Goal: Task Accomplishment & Management: Manage account settings

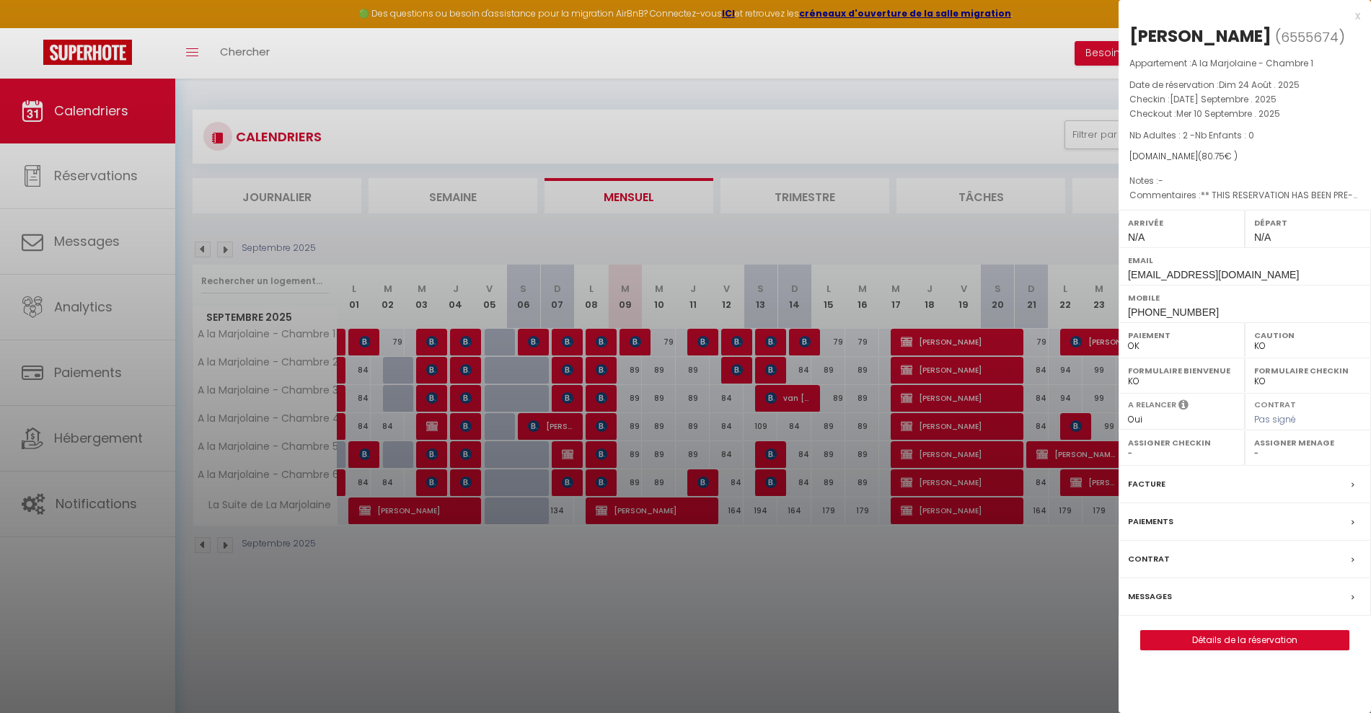
select select "KO"
select select "0"
click at [833, 646] on div at bounding box center [685, 356] width 1371 height 713
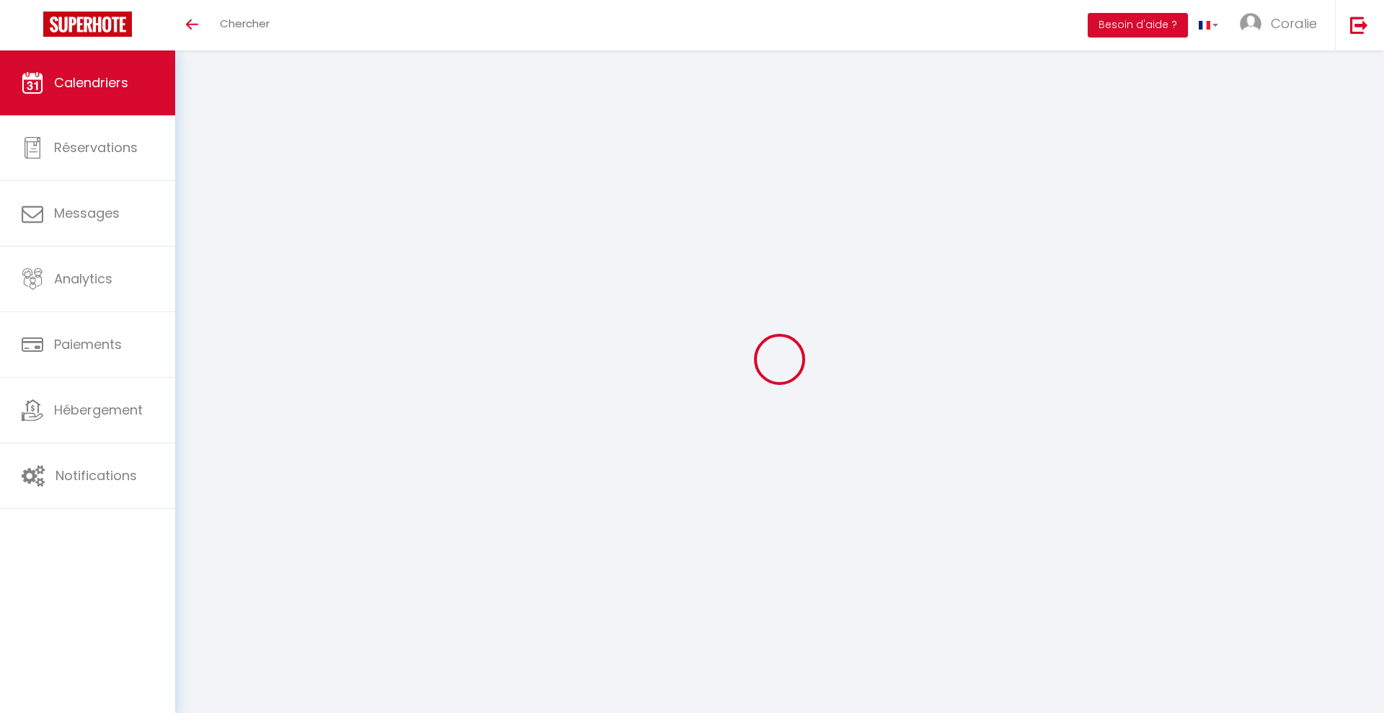
select select
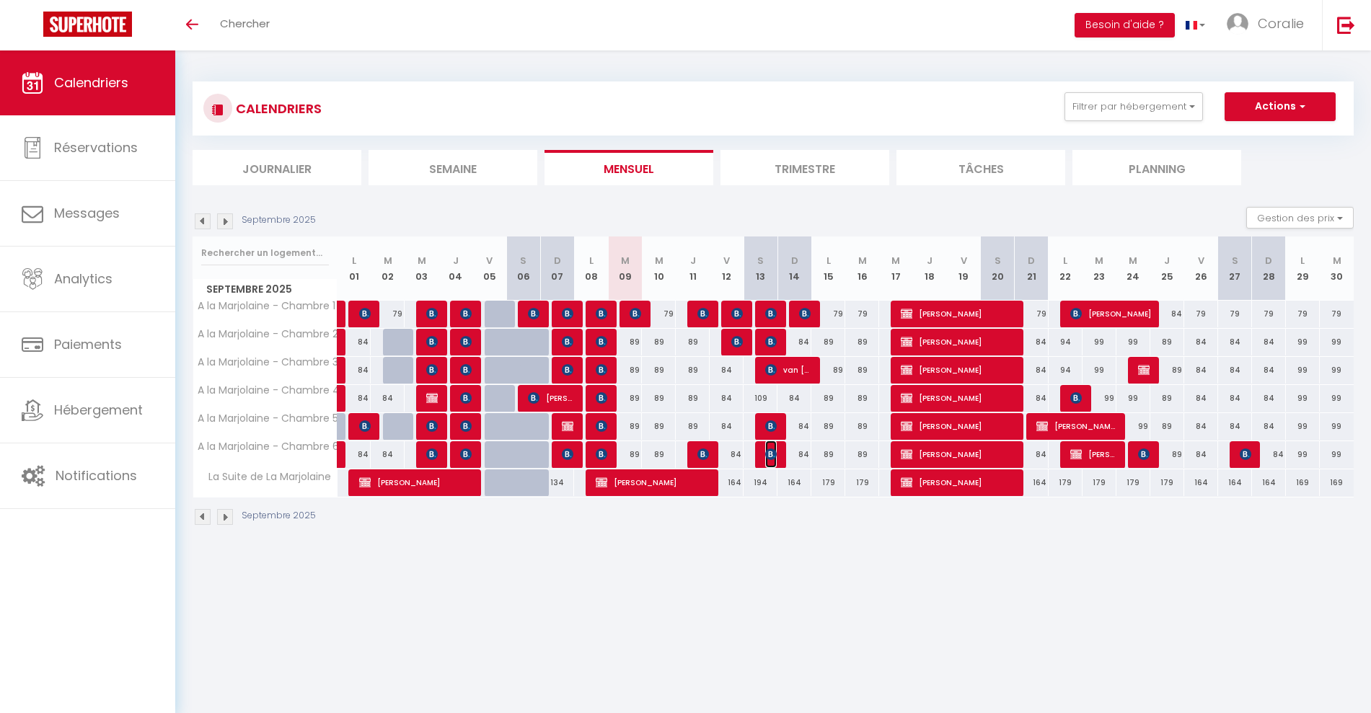
click at [770, 453] on img at bounding box center [771, 454] width 12 height 12
select select "OK"
select select "KO"
select select "0"
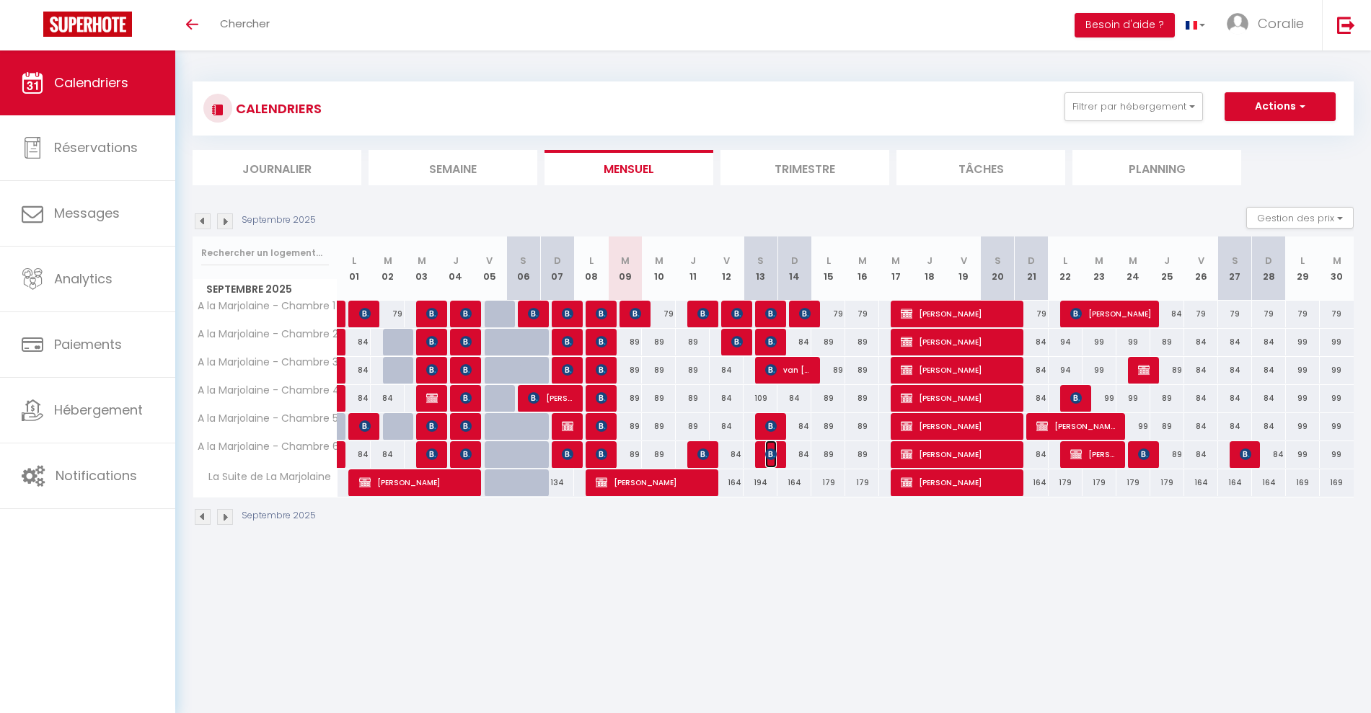
select select "1"
select select
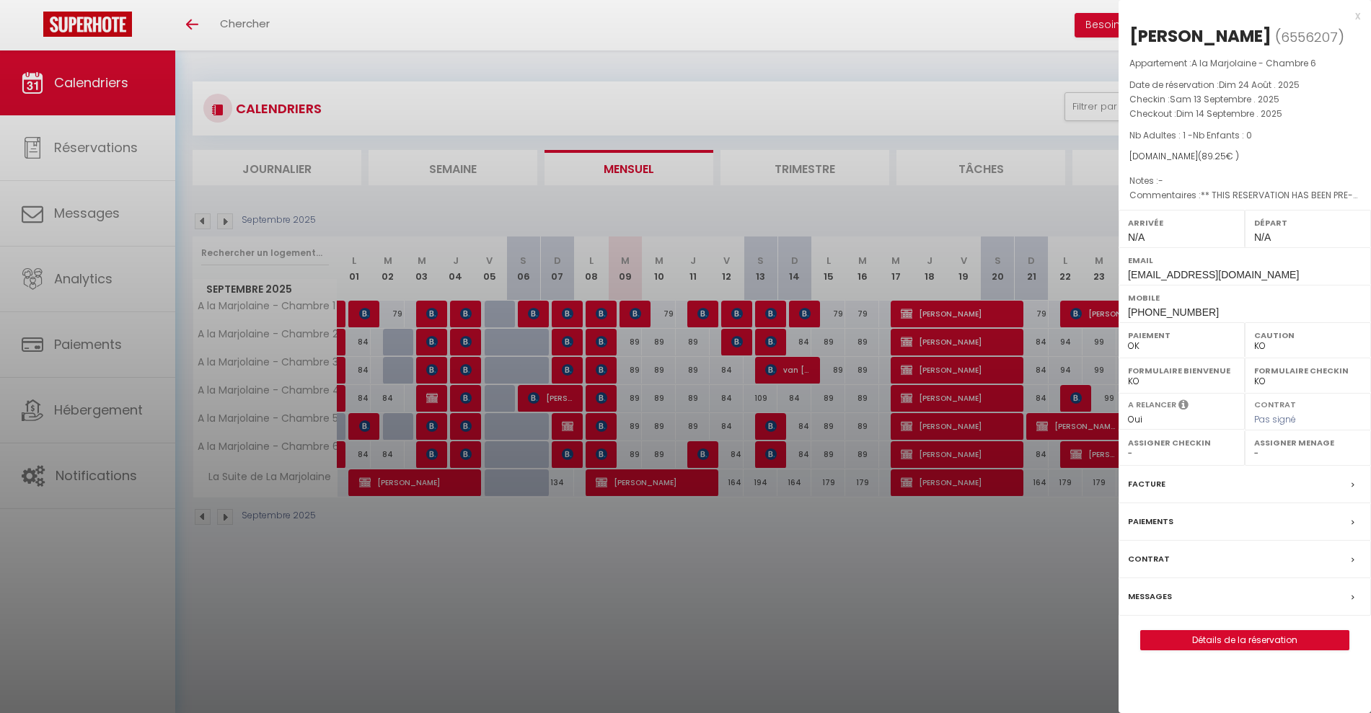
click at [771, 429] on div at bounding box center [685, 356] width 1371 height 713
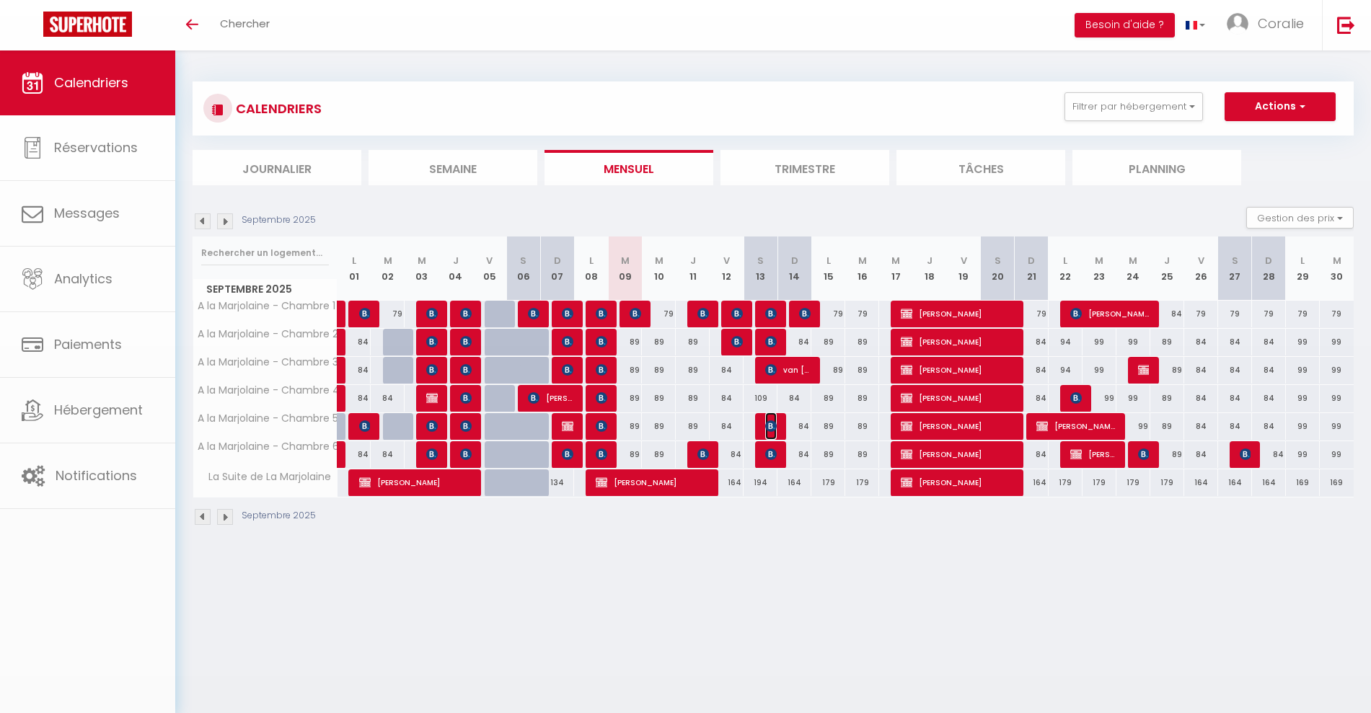
click at [773, 422] on img at bounding box center [771, 426] width 12 height 12
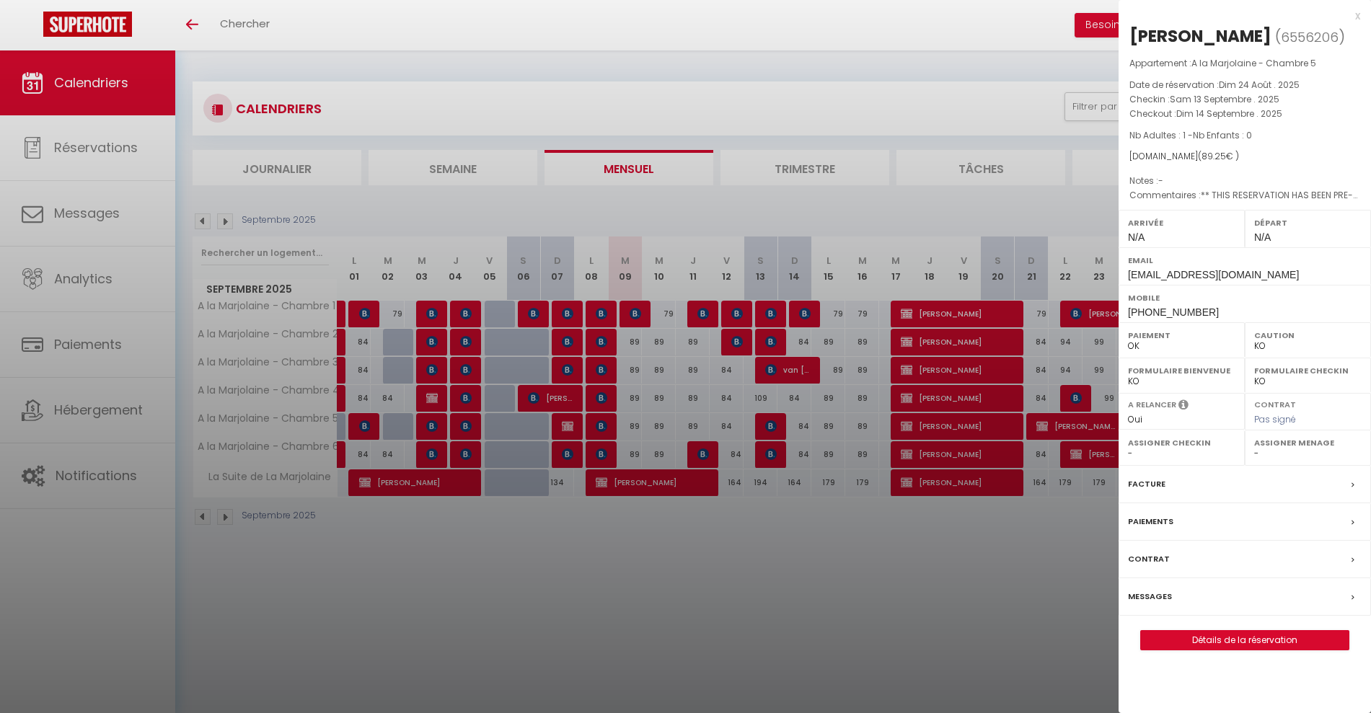
drag, startPoint x: 774, startPoint y: 419, endPoint x: 776, endPoint y: 378, distance: 40.5
click at [774, 412] on div at bounding box center [685, 356] width 1371 height 713
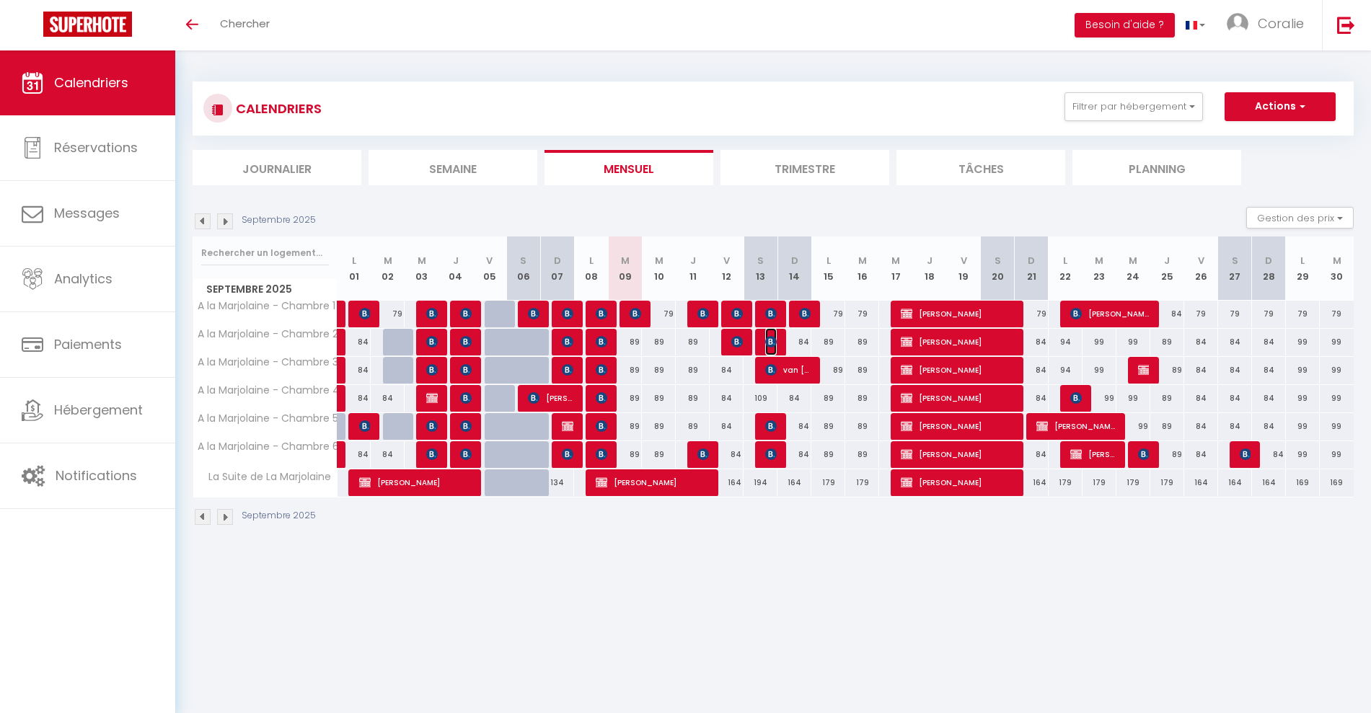
click at [768, 344] on img at bounding box center [771, 342] width 12 height 12
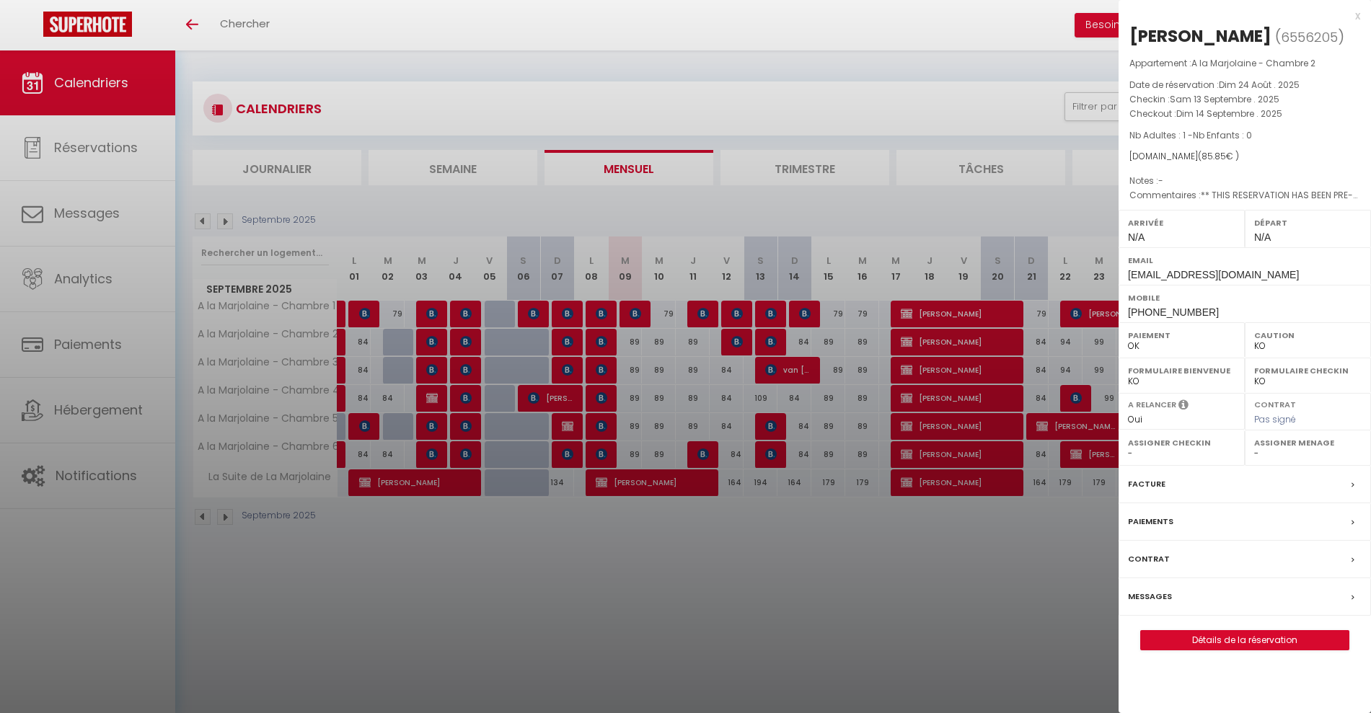
click at [765, 306] on div at bounding box center [685, 356] width 1371 height 713
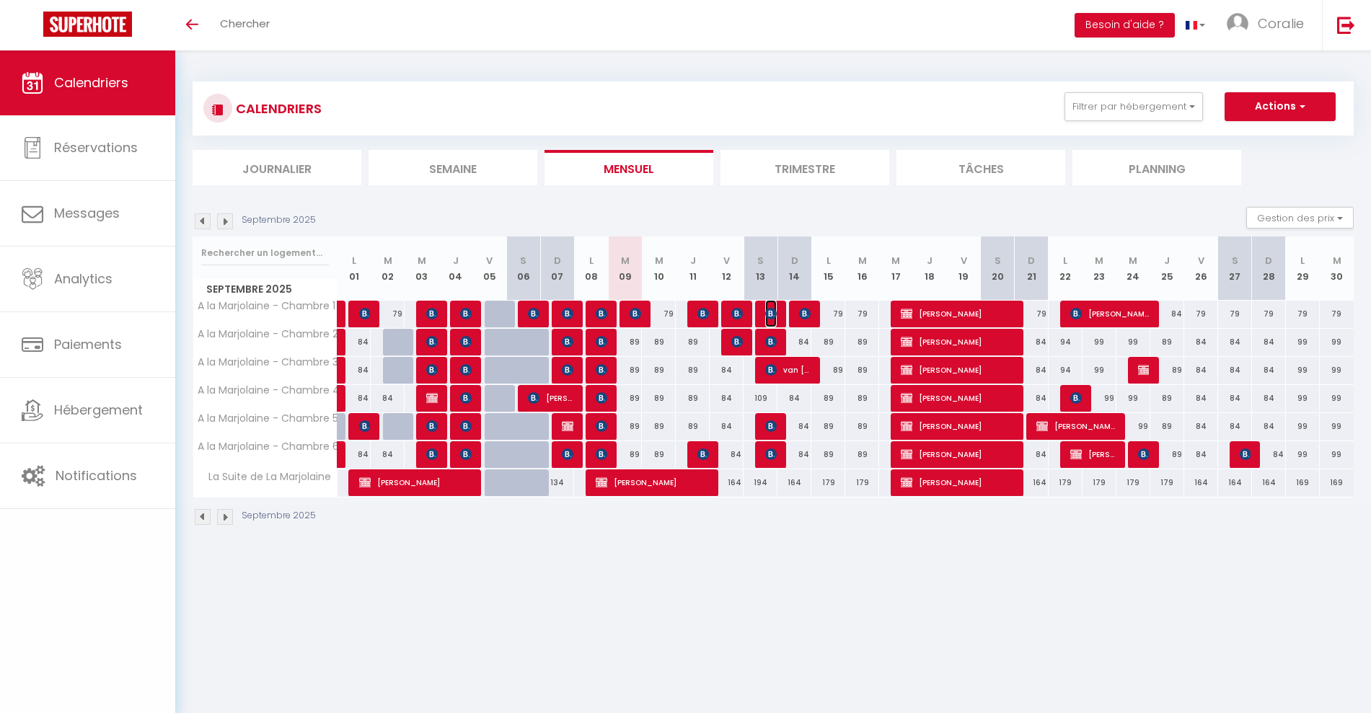
click at [767, 308] on img at bounding box center [771, 314] width 12 height 12
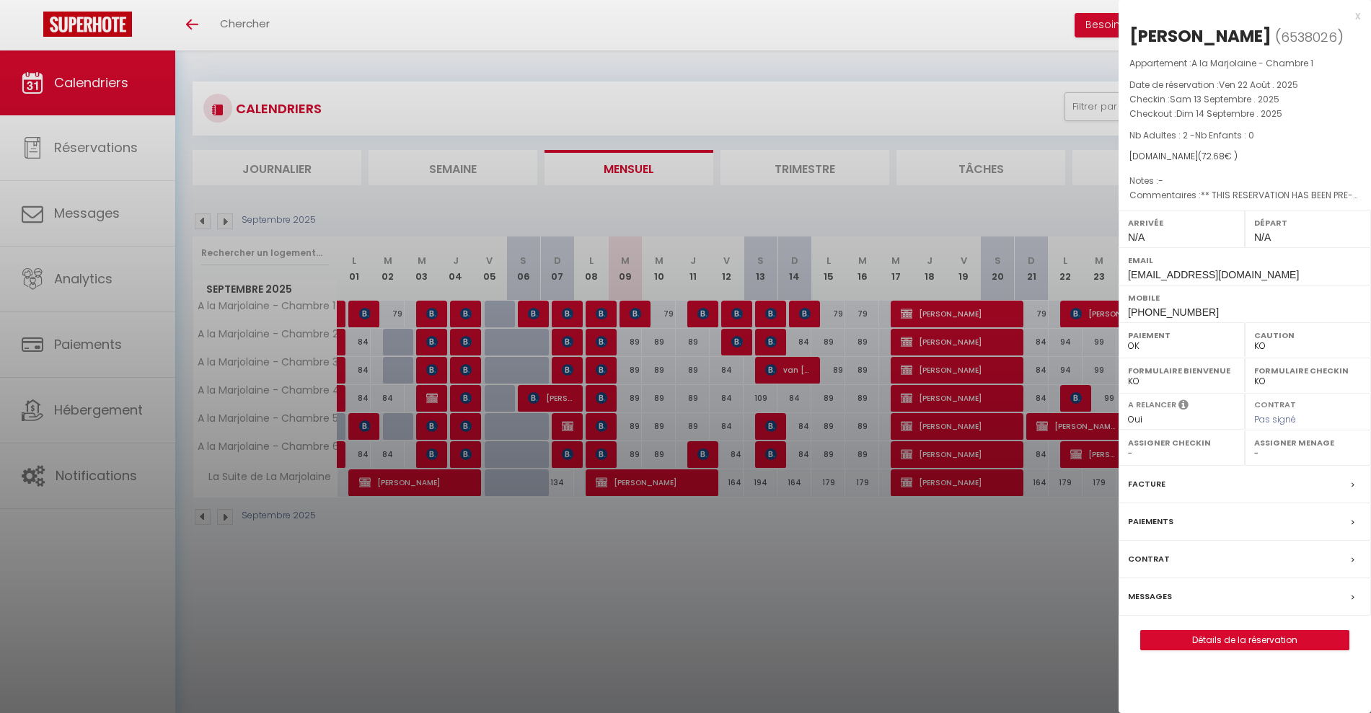
click at [767, 308] on div at bounding box center [685, 356] width 1371 height 713
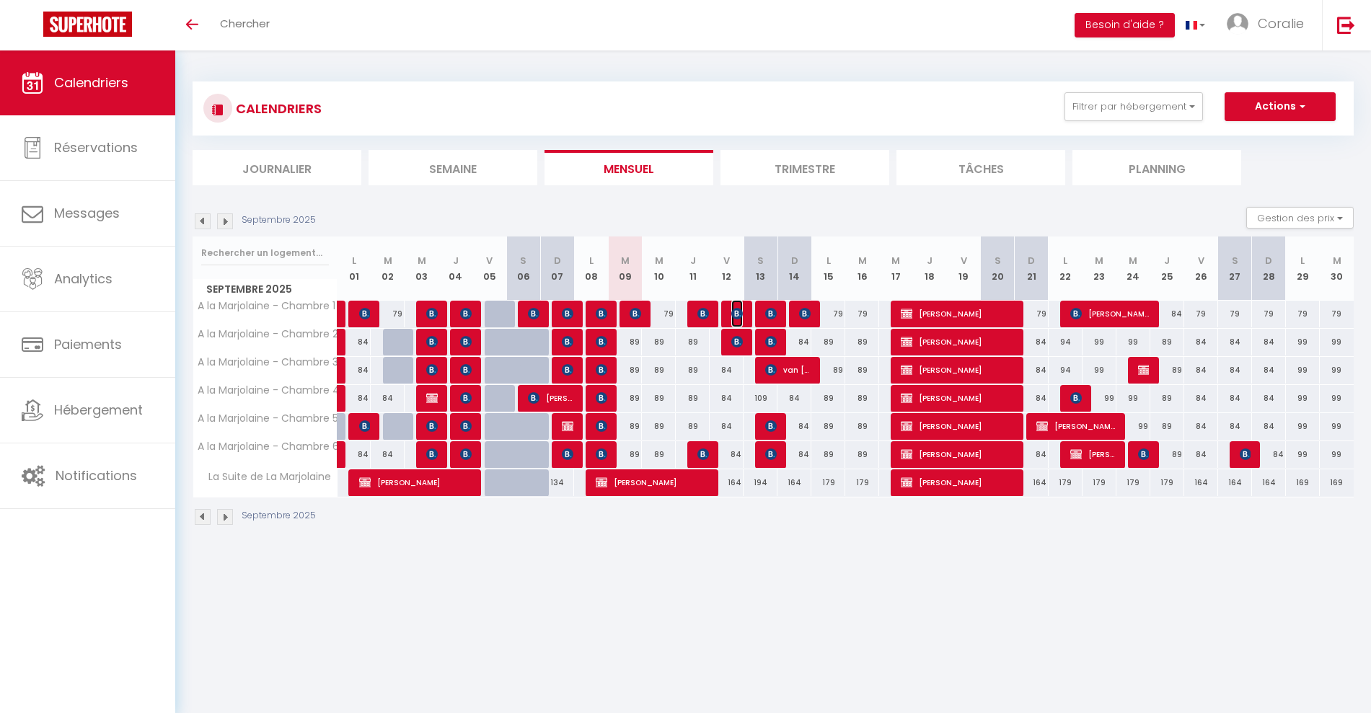
click at [740, 313] on img at bounding box center [737, 314] width 12 height 12
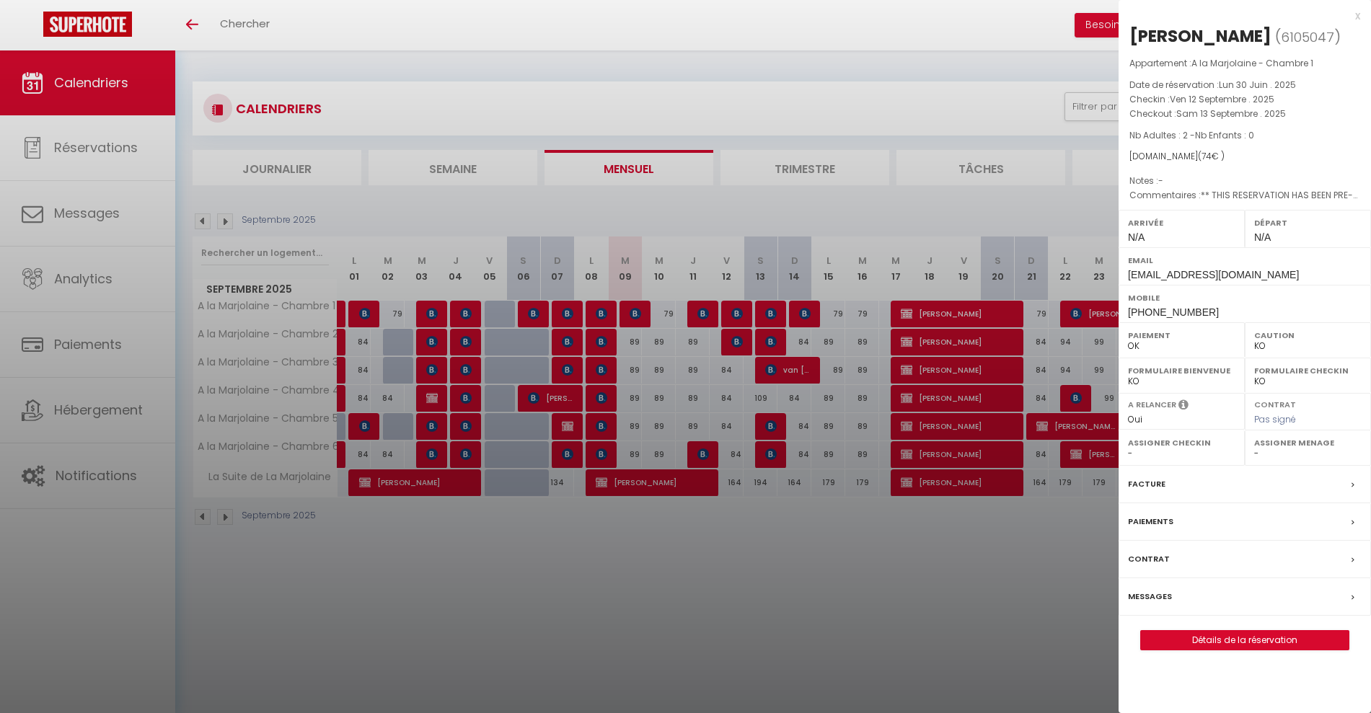
click at [774, 363] on div at bounding box center [685, 356] width 1371 height 713
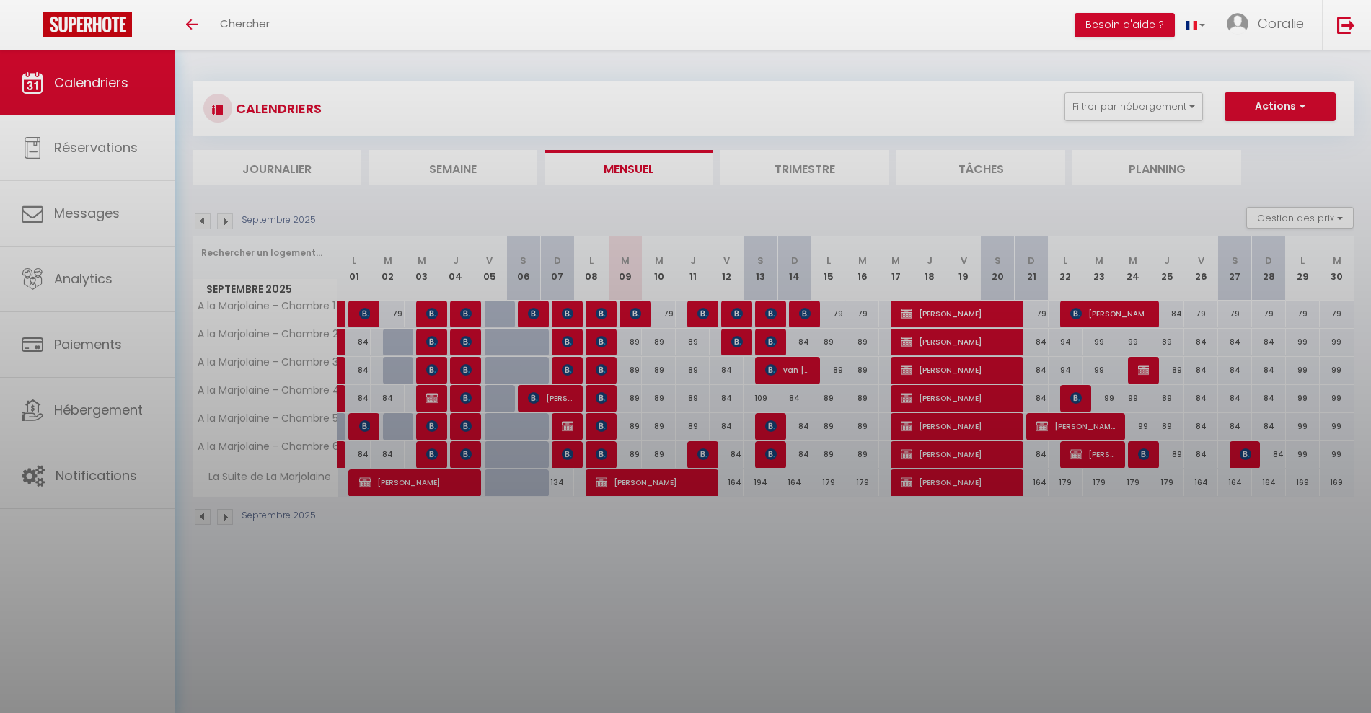
click at [784, 373] on div at bounding box center [685, 356] width 1371 height 713
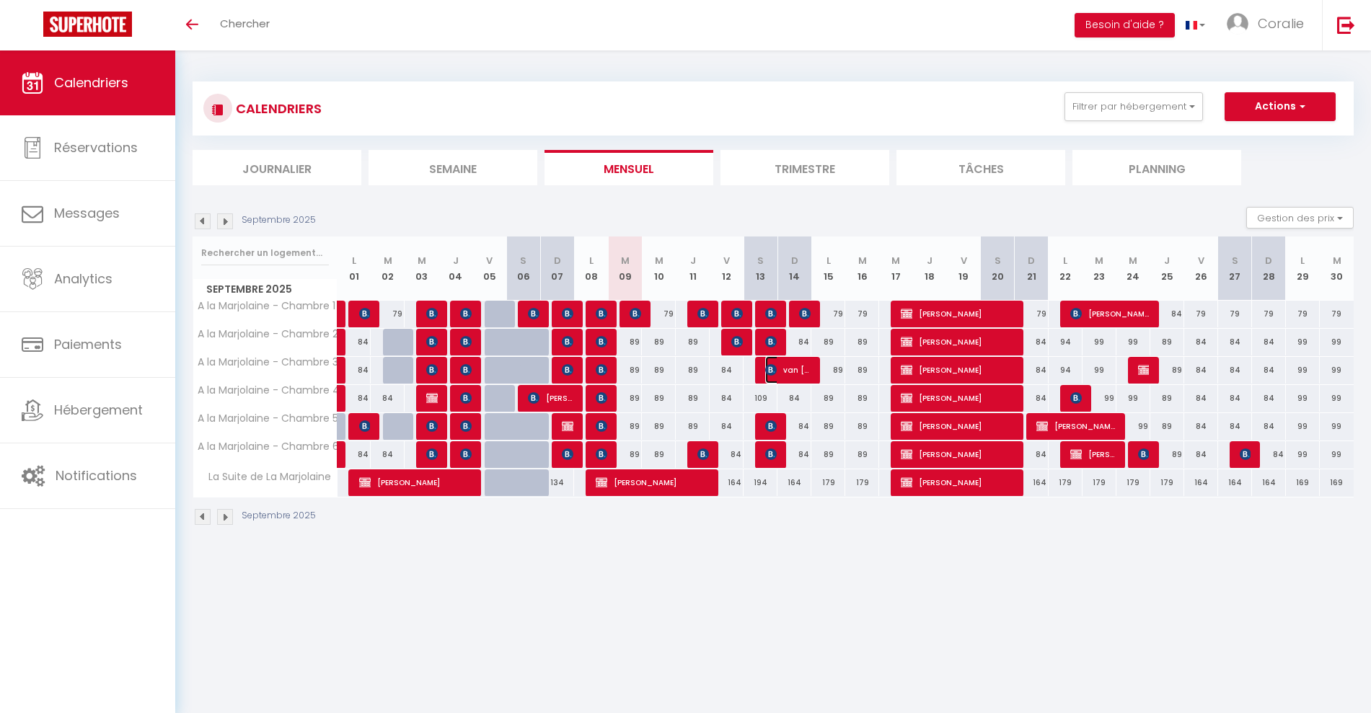
click at [784, 373] on span "van [PERSON_NAME]" at bounding box center [787, 369] width 45 height 27
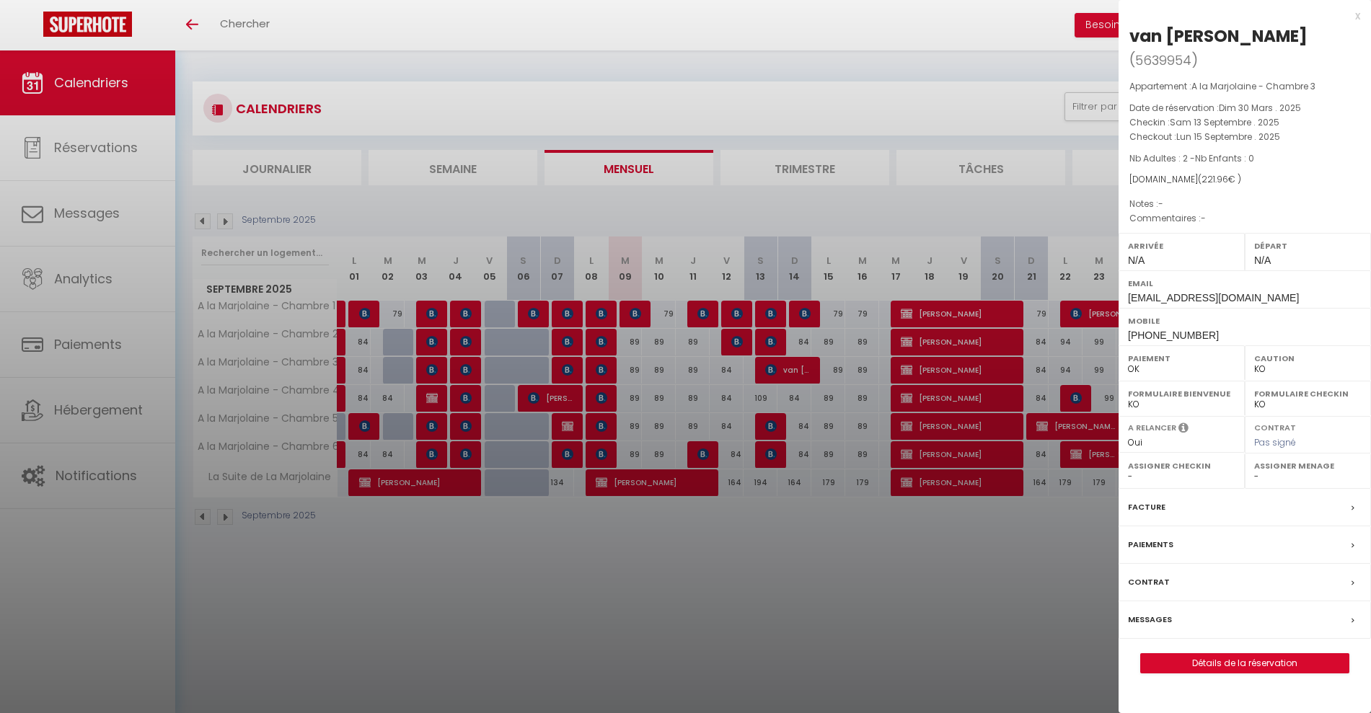
click at [785, 310] on div at bounding box center [685, 356] width 1371 height 713
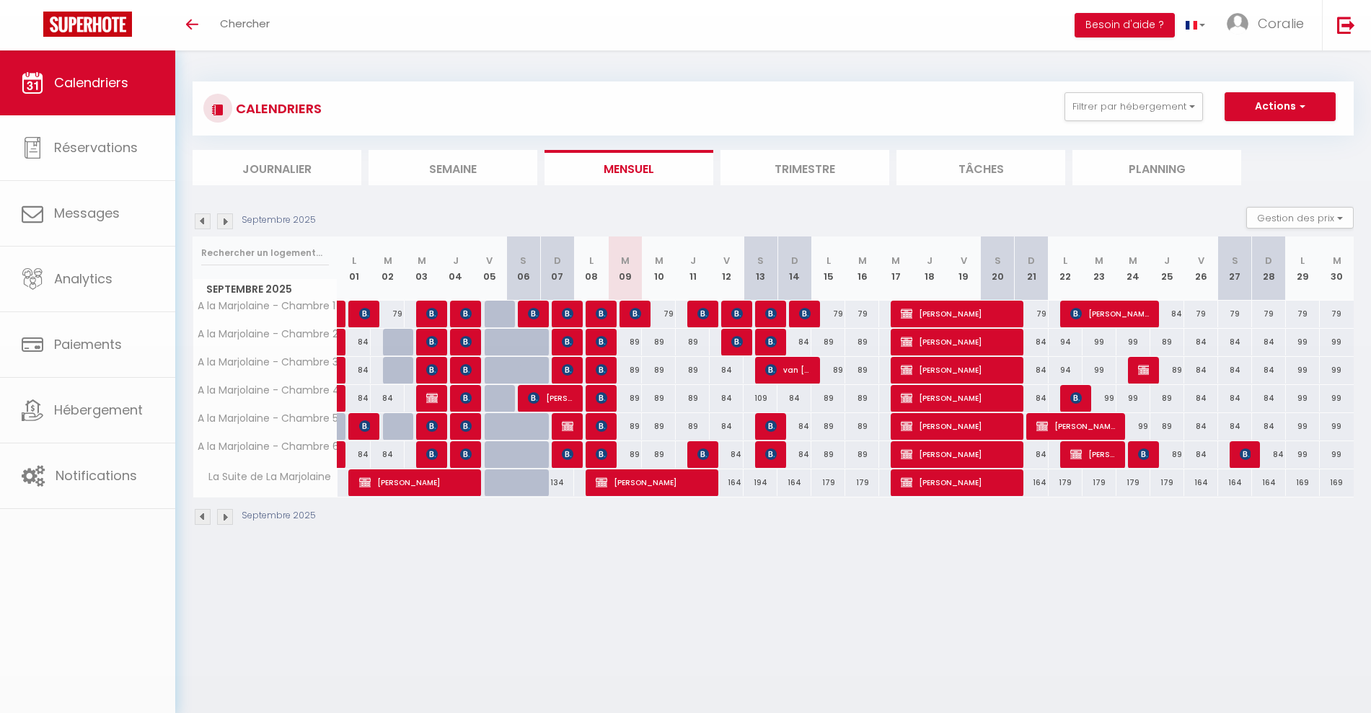
click at [745, 309] on body "🟢 Des questions ou besoin d'assistance pour la migration AirBnB? Connectez-vous…" at bounding box center [685, 406] width 1371 height 713
click at [736, 312] on img at bounding box center [737, 314] width 12 height 12
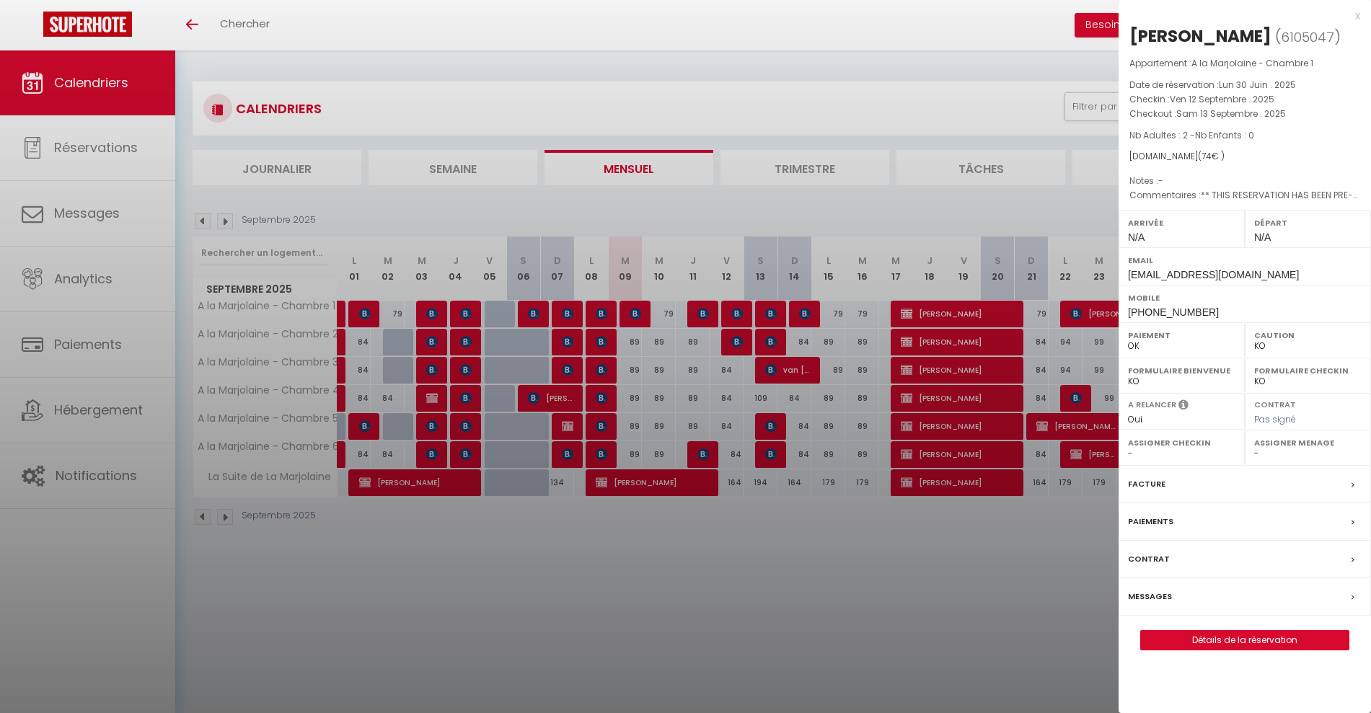
click at [730, 353] on div at bounding box center [685, 356] width 1371 height 713
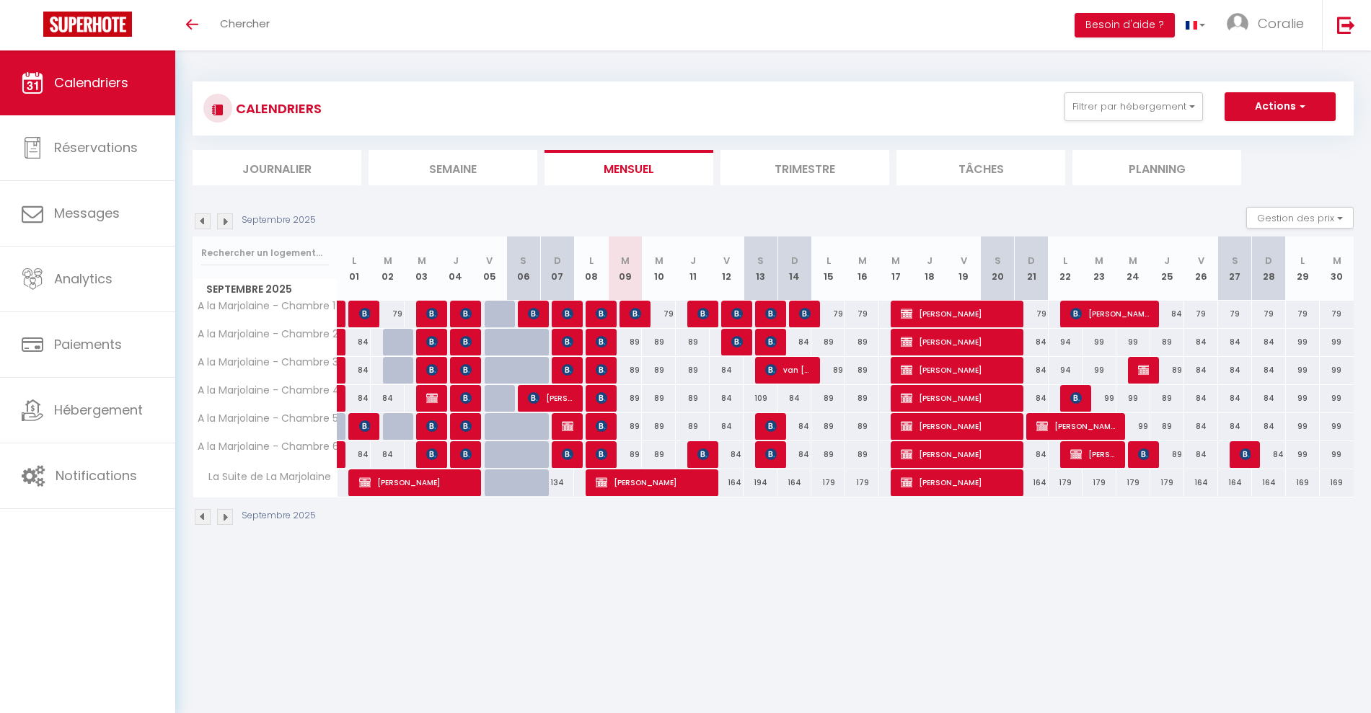
click at [730, 333] on div at bounding box center [738, 342] width 34 height 27
click at [739, 338] on img at bounding box center [737, 342] width 12 height 12
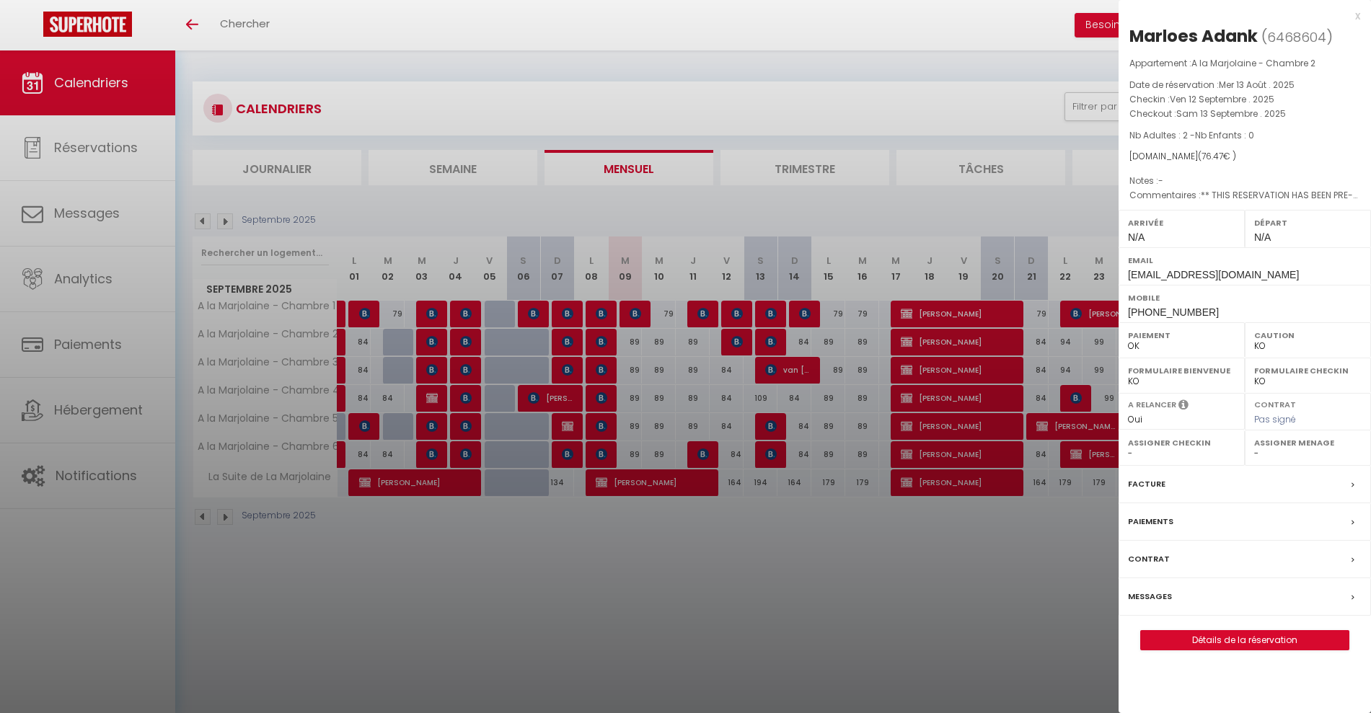
click at [551, 311] on div at bounding box center [685, 356] width 1371 height 713
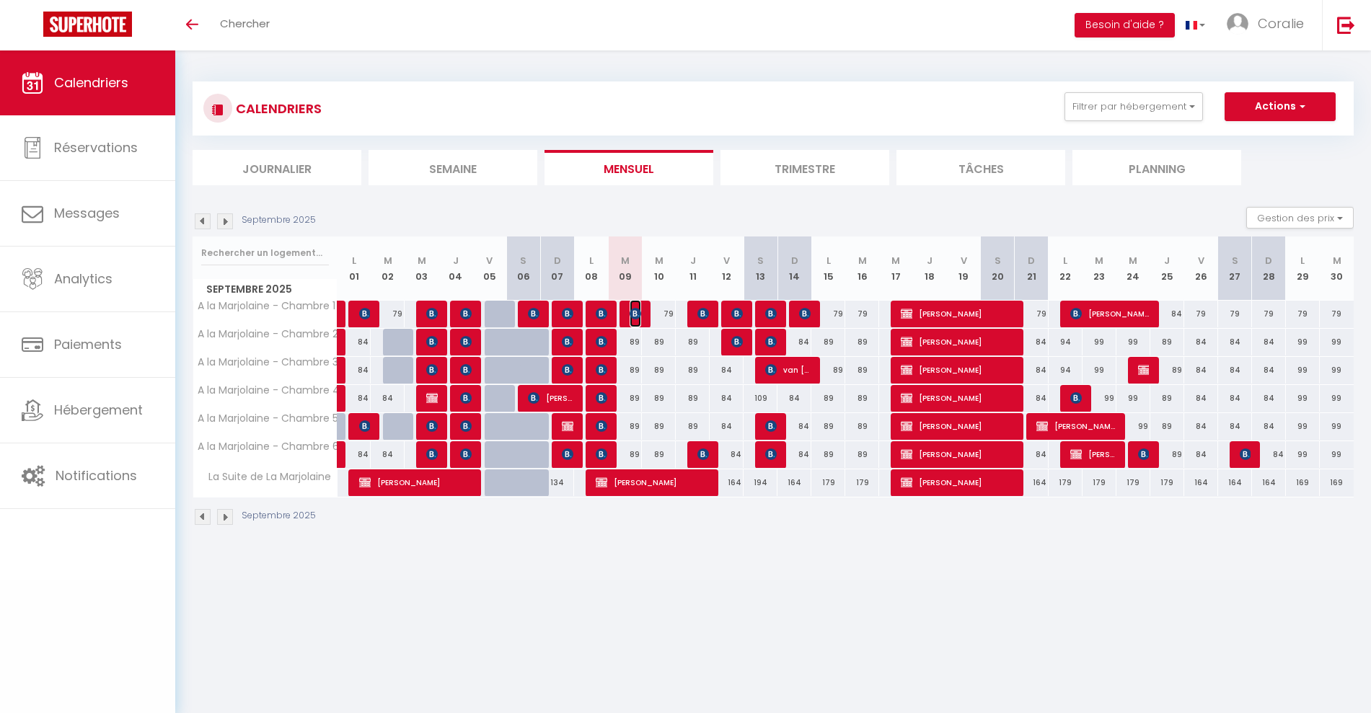
click at [640, 309] on img at bounding box center [635, 314] width 12 height 12
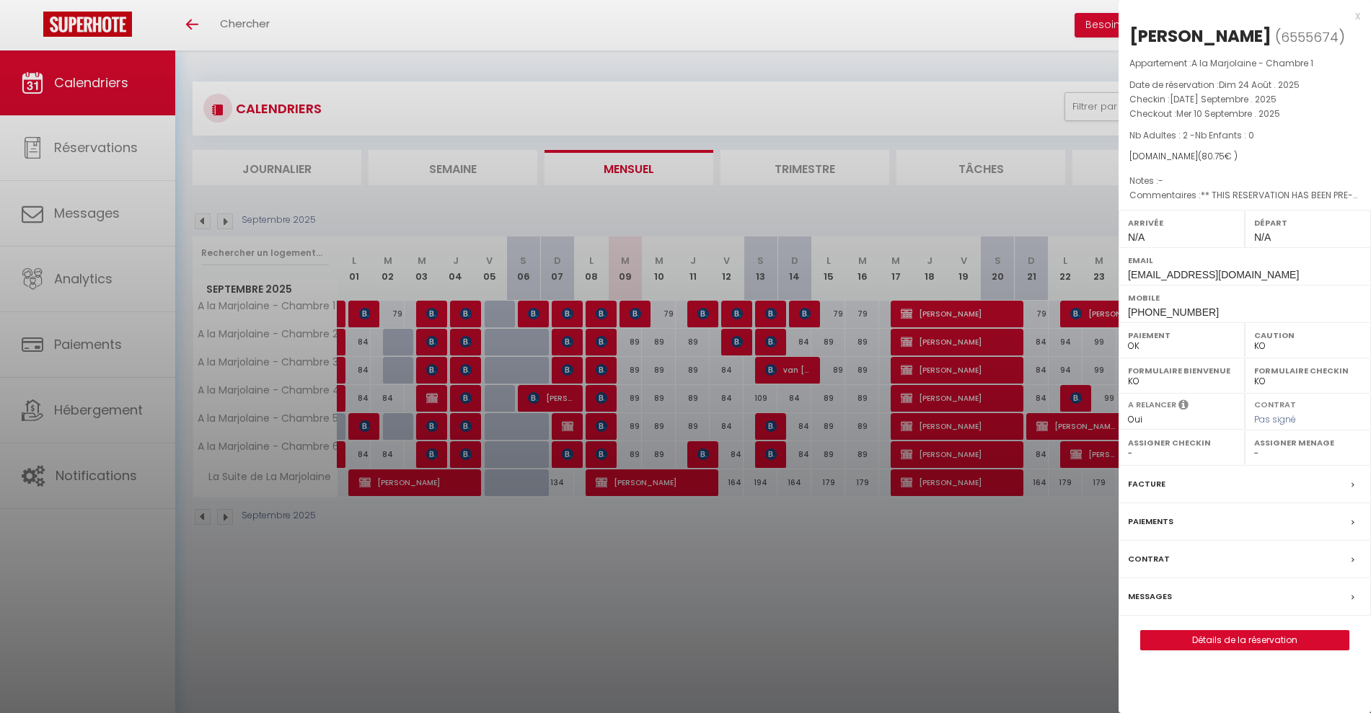
click at [639, 312] on div at bounding box center [685, 356] width 1371 height 713
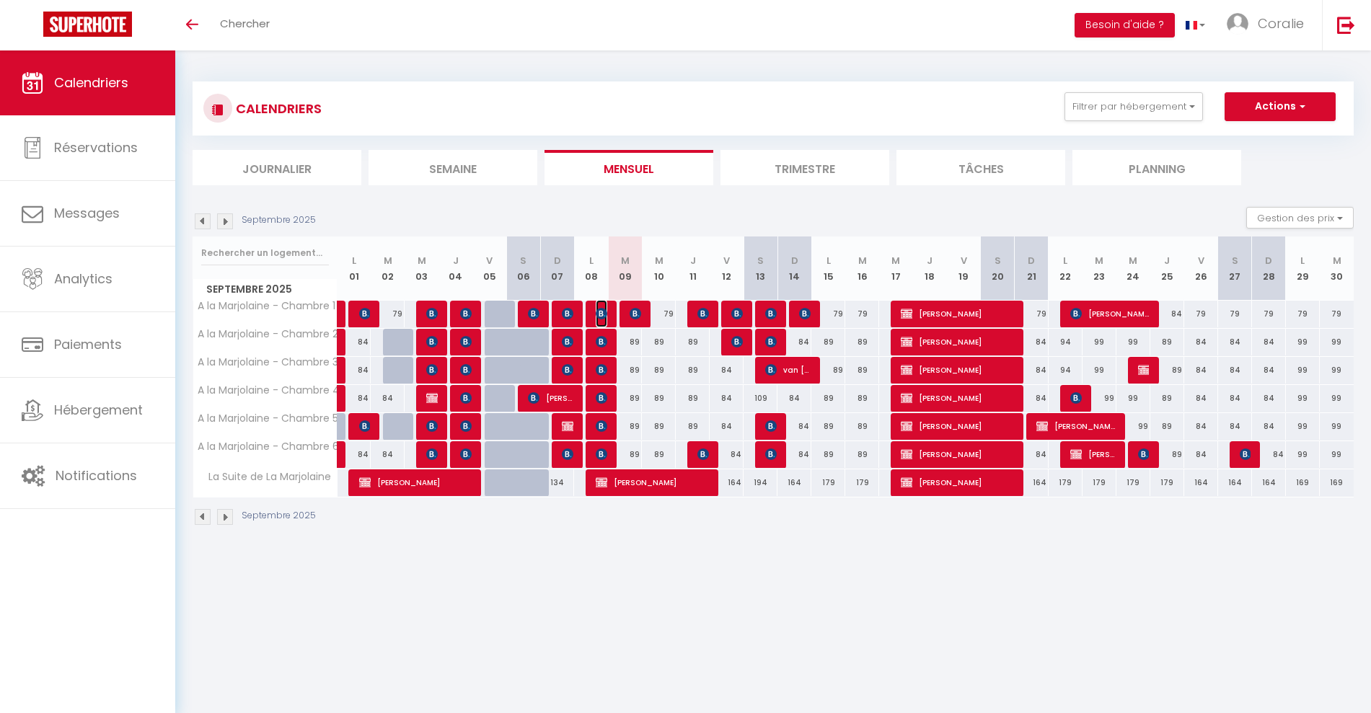
click at [595, 309] on img at bounding box center [601, 314] width 12 height 12
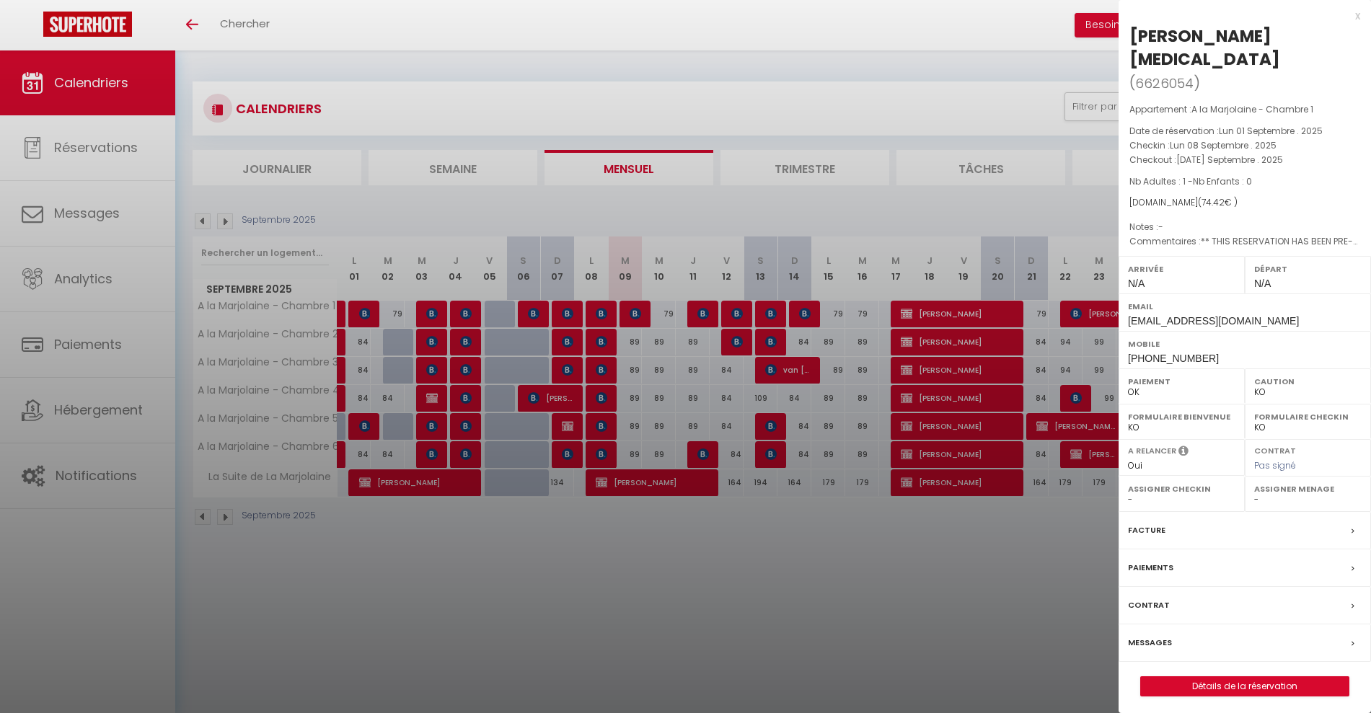
drag, startPoint x: 604, startPoint y: 322, endPoint x: 606, endPoint y: 330, distance: 8.1
click at [606, 323] on div at bounding box center [685, 356] width 1371 height 713
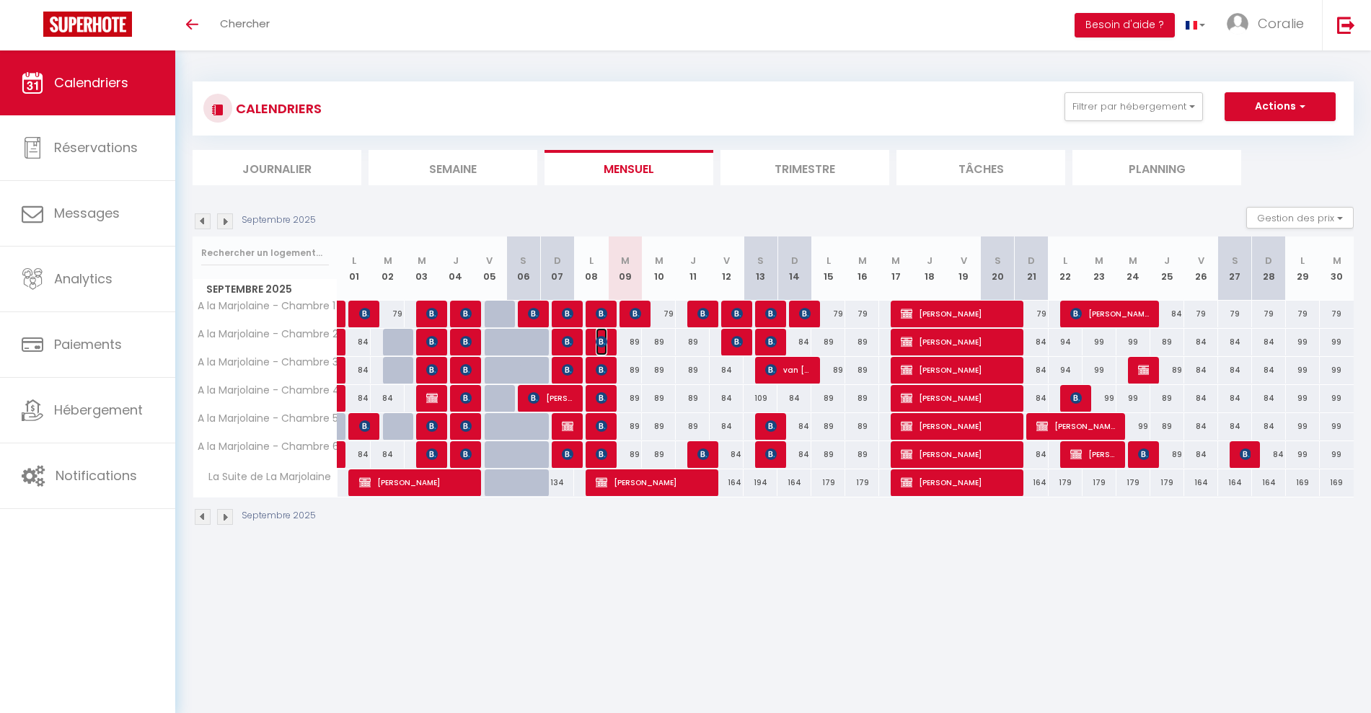
click at [603, 342] on img at bounding box center [601, 342] width 12 height 12
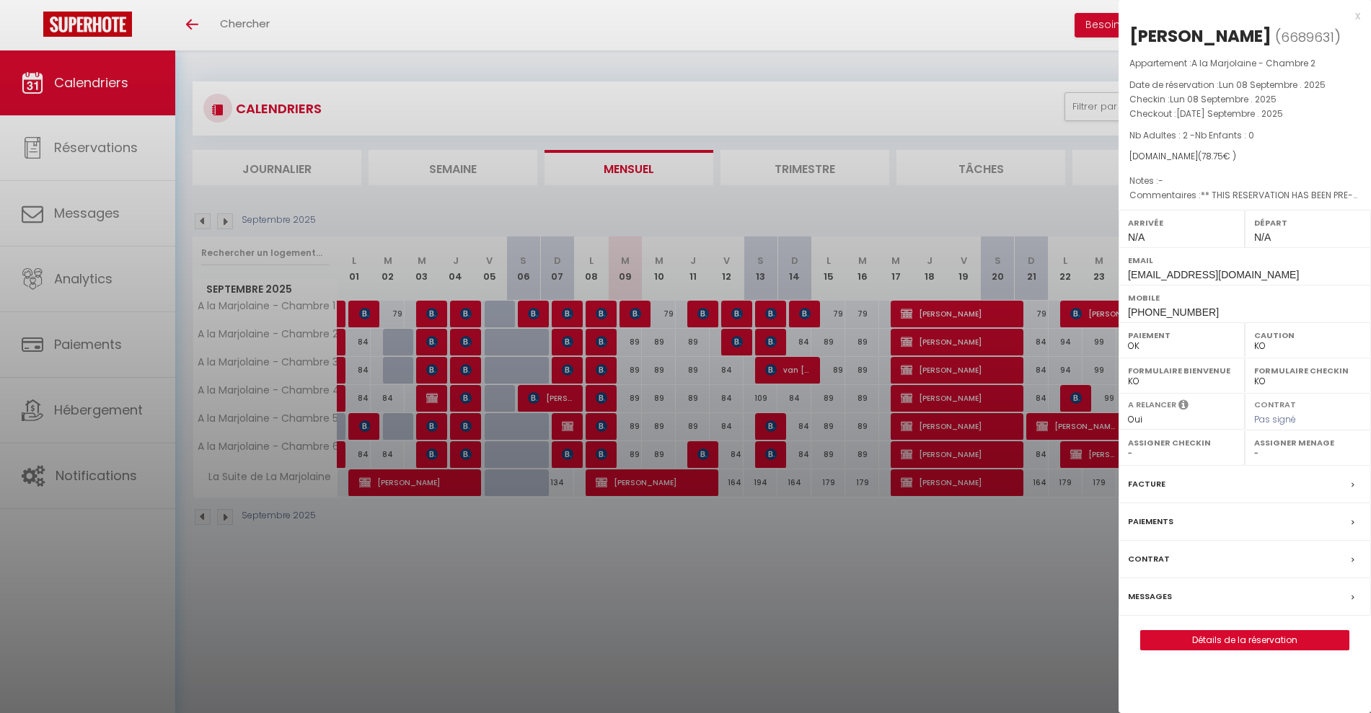
click at [603, 352] on div at bounding box center [685, 356] width 1371 height 713
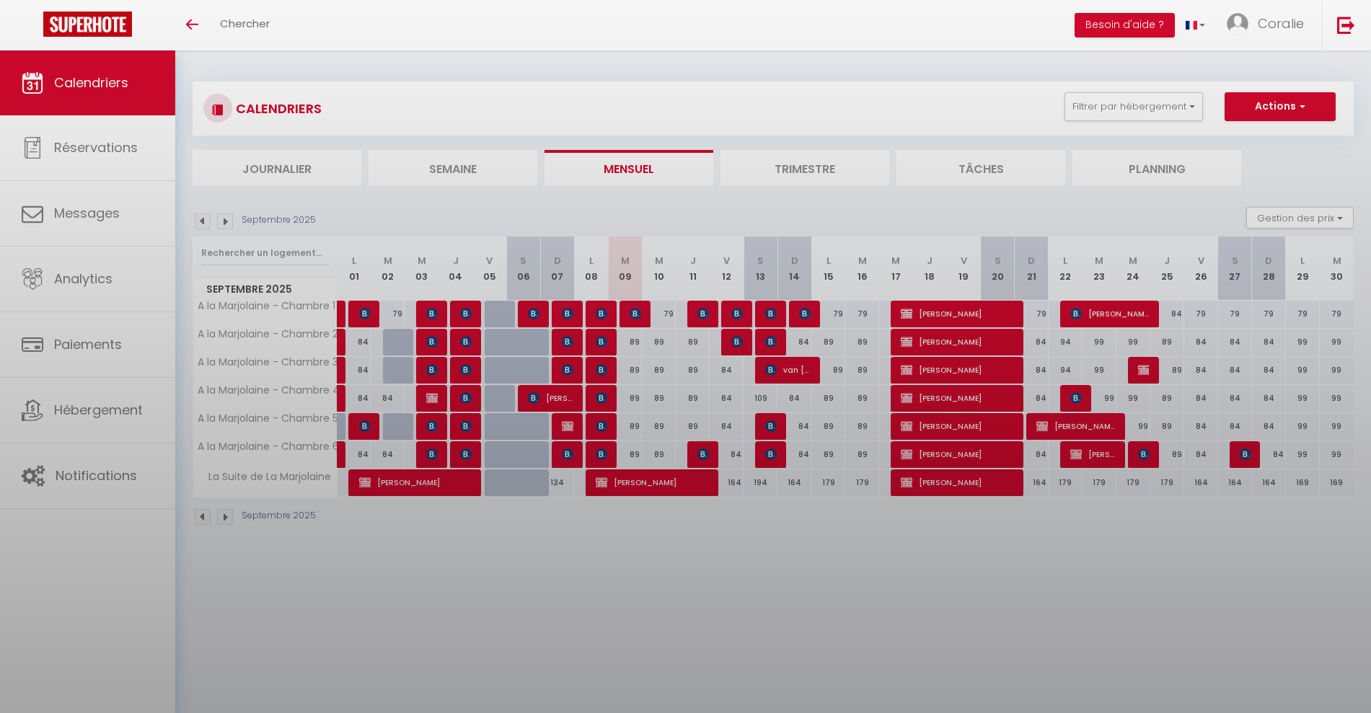
click at [601, 361] on div at bounding box center [685, 356] width 1371 height 713
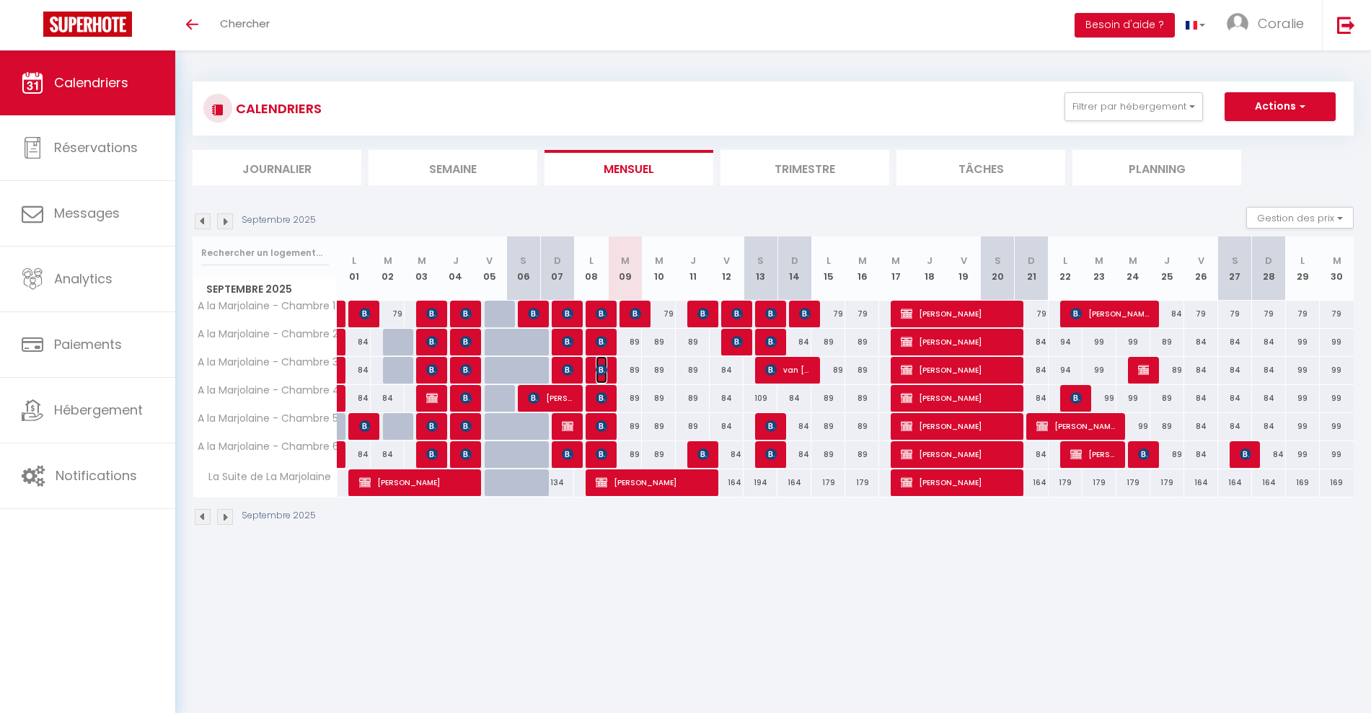
click at [601, 365] on img at bounding box center [601, 370] width 12 height 12
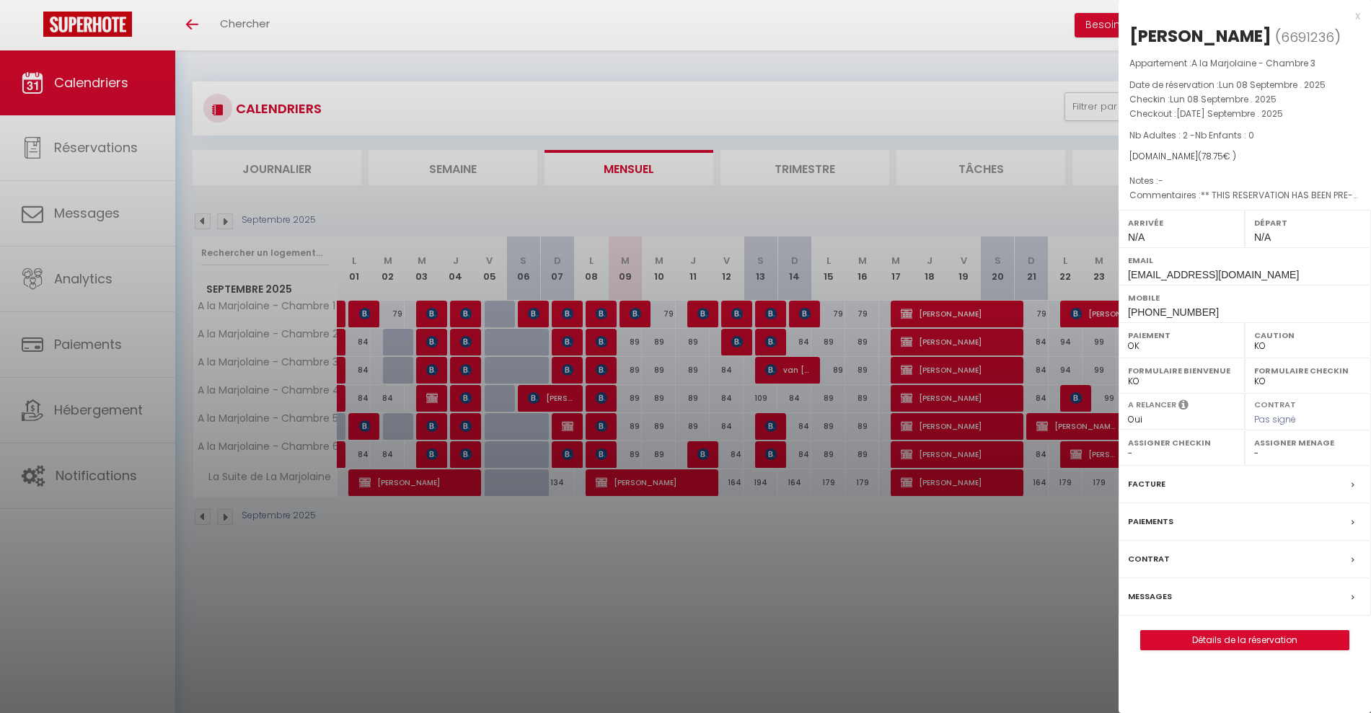
click at [598, 371] on div at bounding box center [685, 356] width 1371 height 713
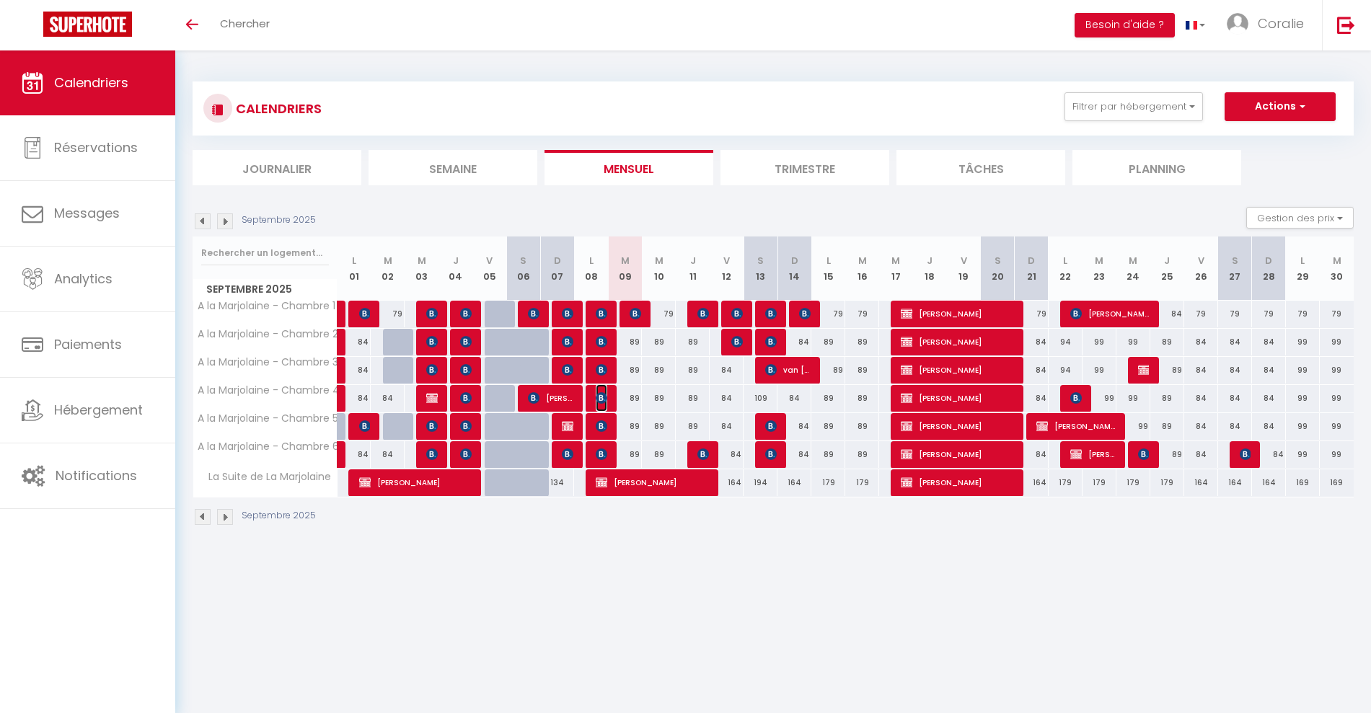
click at [598, 397] on img at bounding box center [601, 398] width 12 height 12
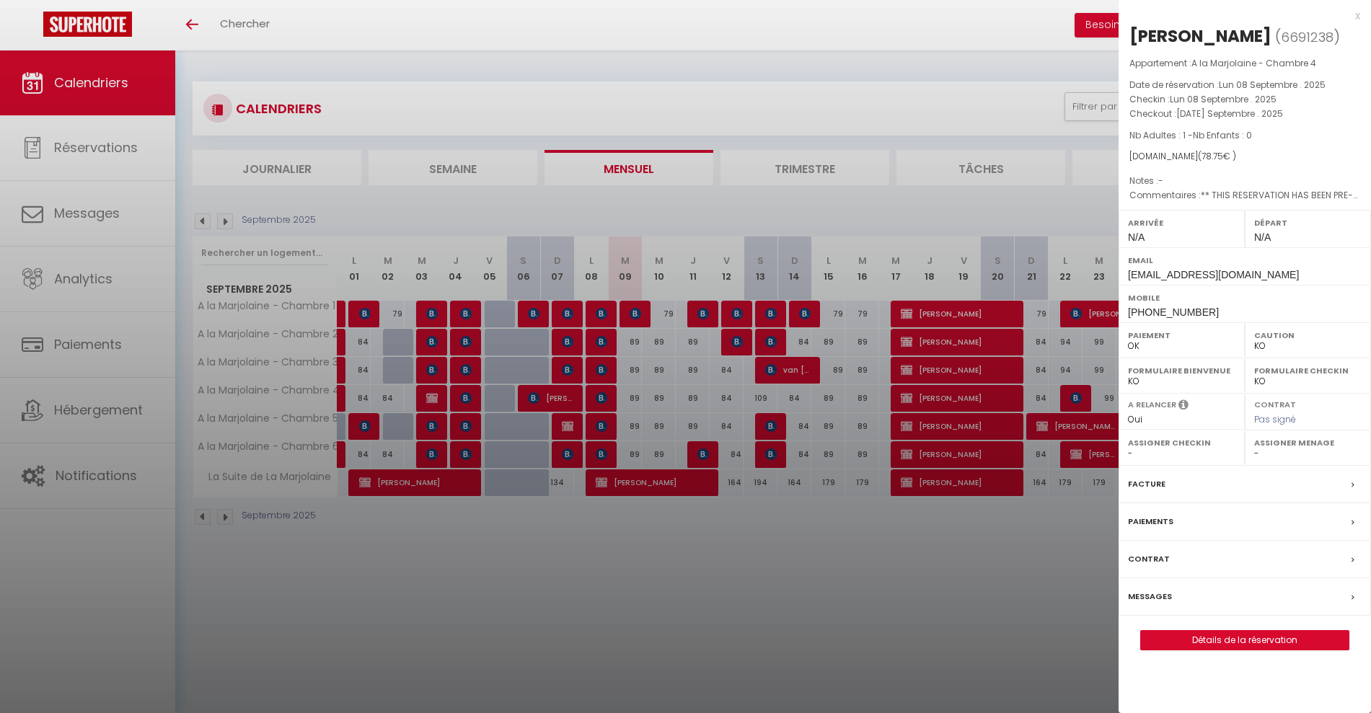
click at [601, 430] on div at bounding box center [685, 356] width 1371 height 713
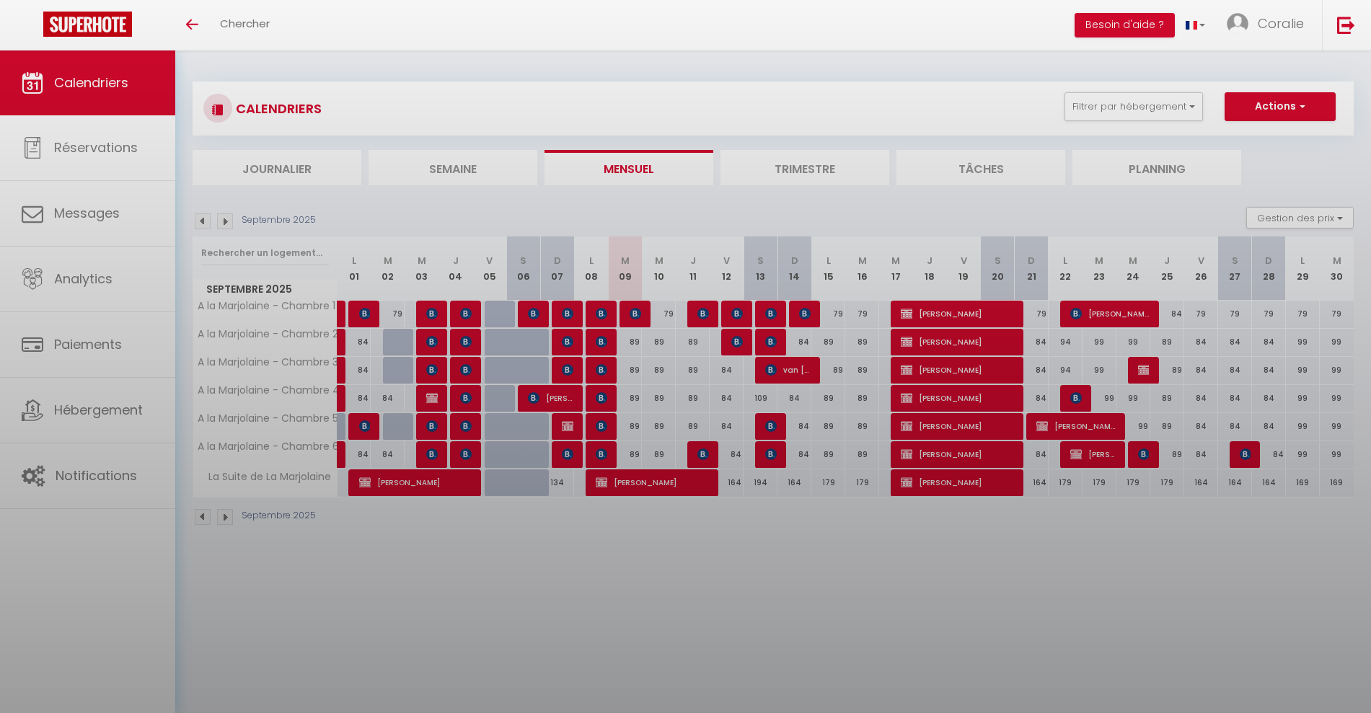
click at [599, 425] on div at bounding box center [685, 356] width 1371 height 713
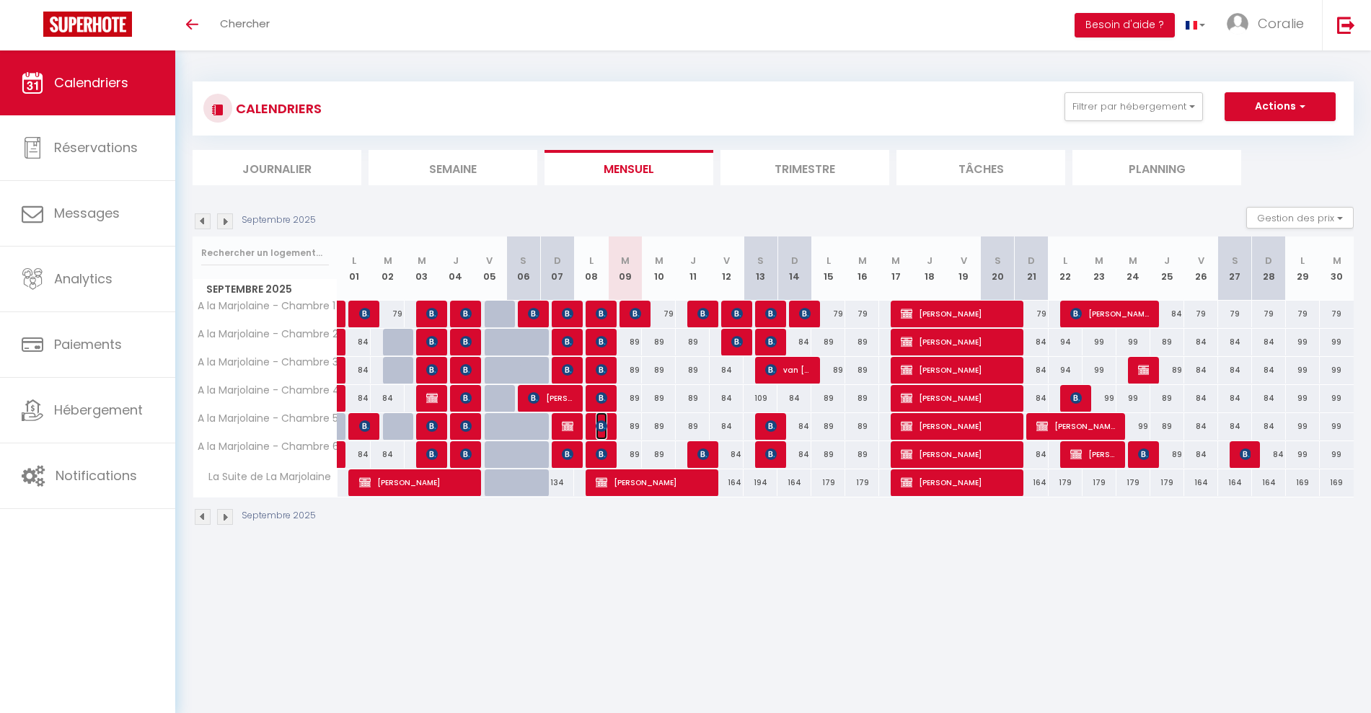
click at [600, 425] on img at bounding box center [601, 426] width 12 height 12
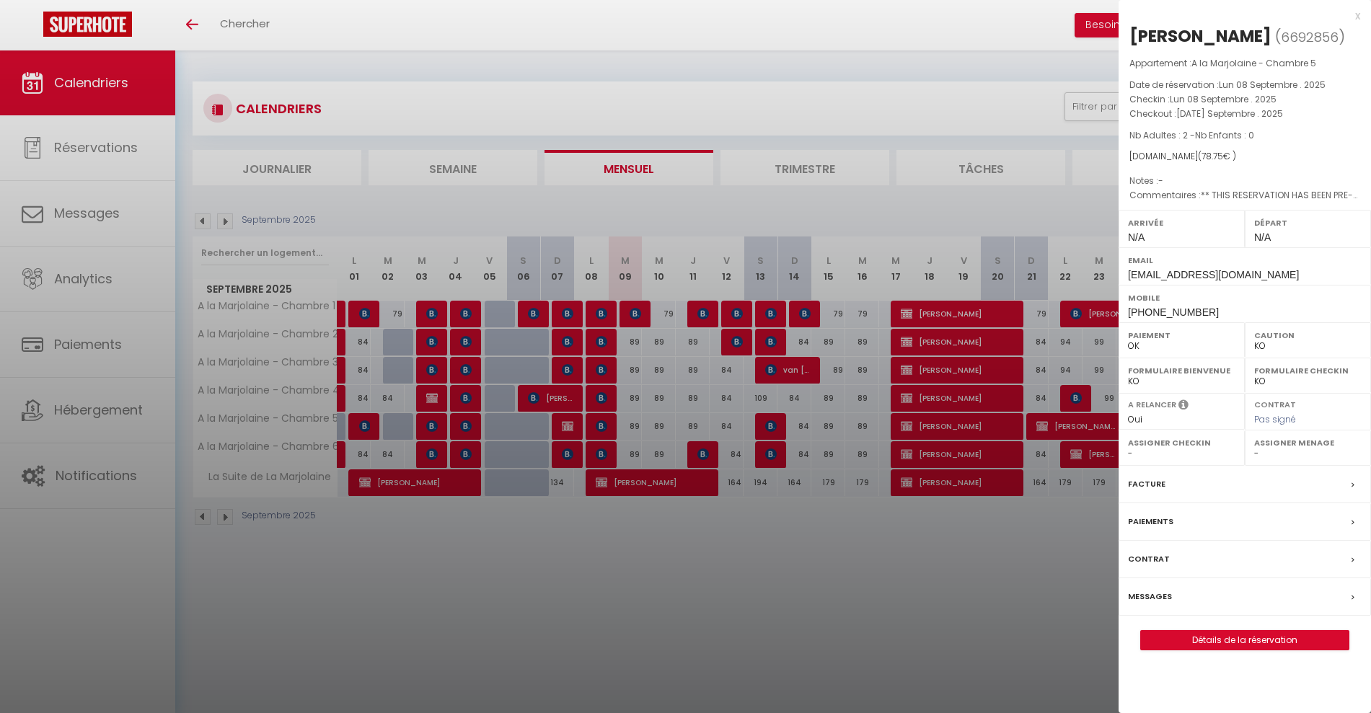
click at [604, 432] on div at bounding box center [685, 356] width 1371 height 713
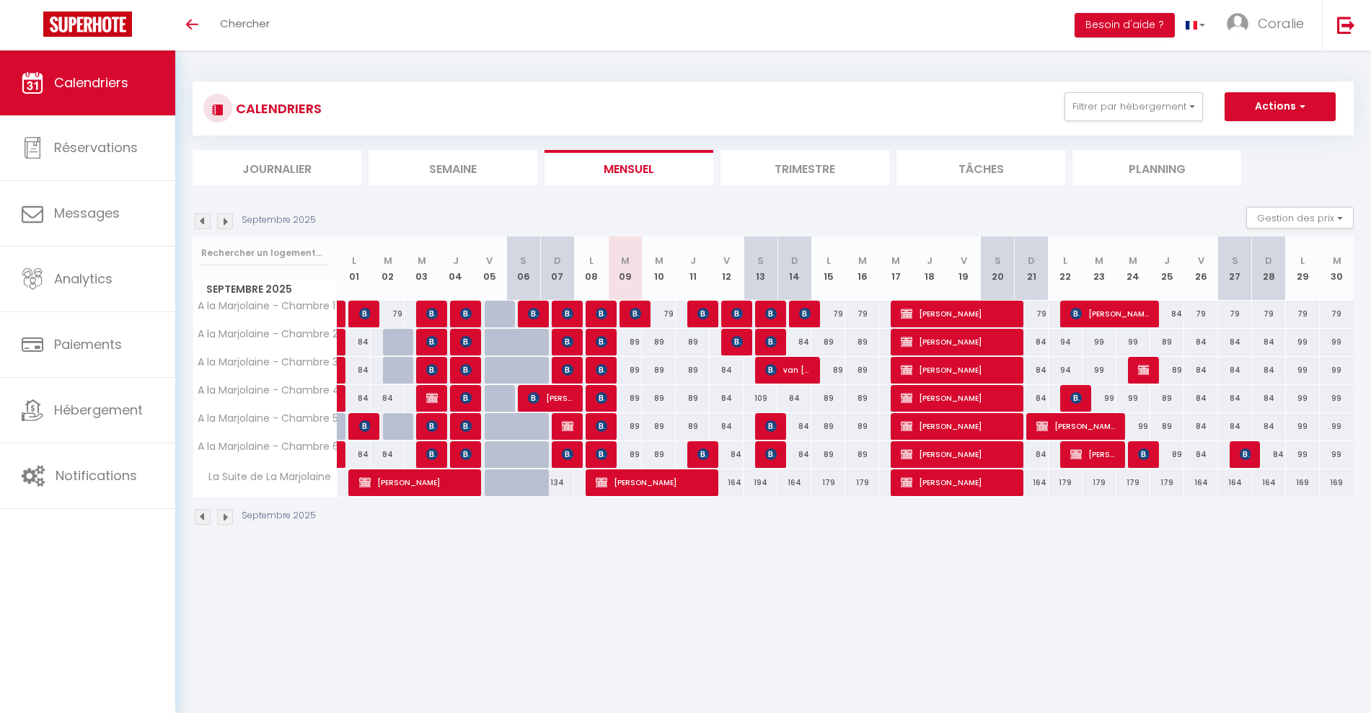
click at [602, 451] on body "🟢 Des questions ou besoin d'assistance pour la migration AirBnB? Connectez-vous…" at bounding box center [685, 406] width 1371 height 713
click at [602, 452] on img at bounding box center [601, 454] width 12 height 12
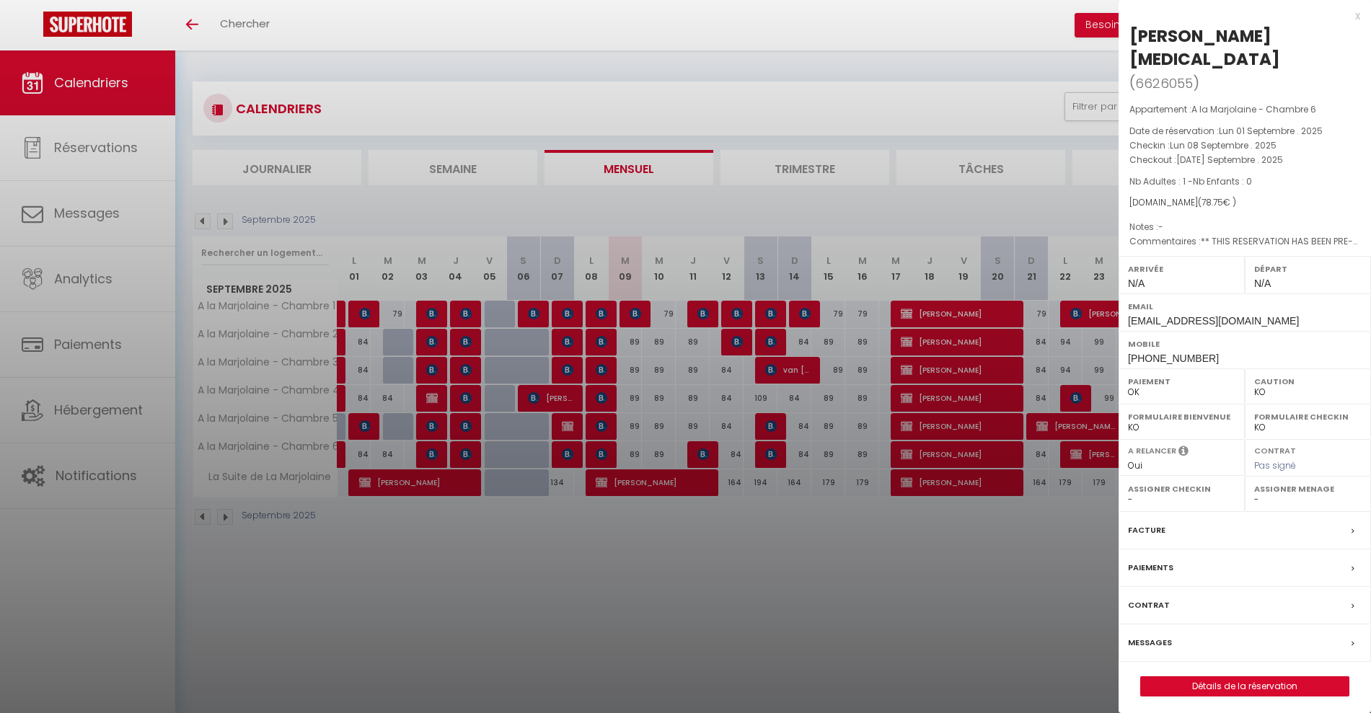
click at [601, 427] on div at bounding box center [685, 356] width 1371 height 713
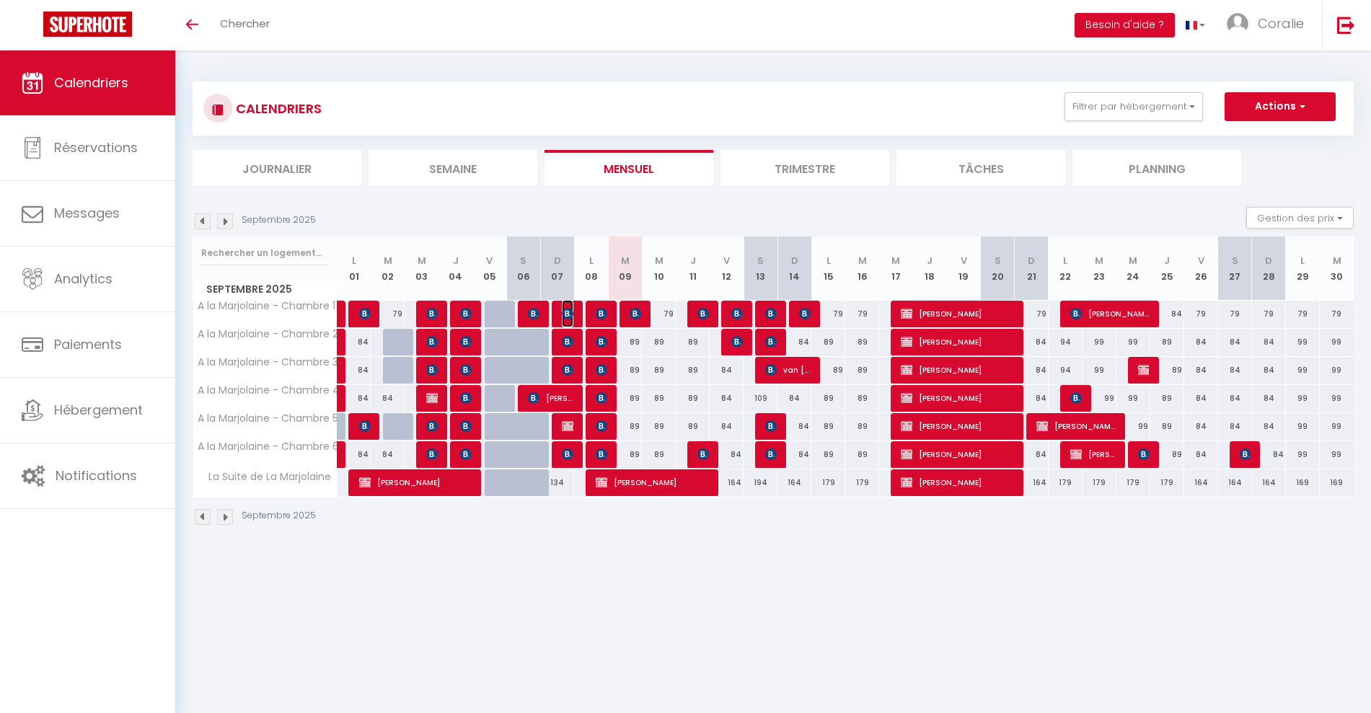
click at [572, 314] on img at bounding box center [568, 314] width 12 height 12
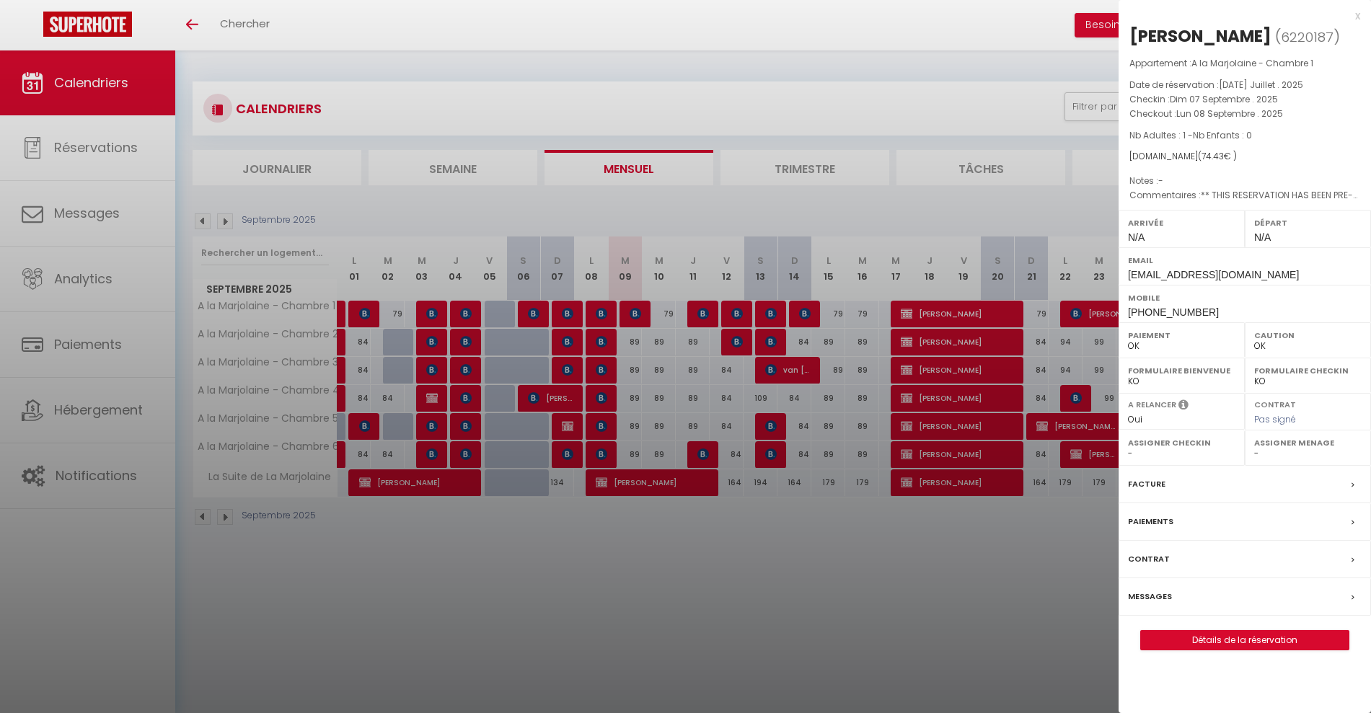
click at [569, 332] on div at bounding box center [685, 356] width 1371 height 713
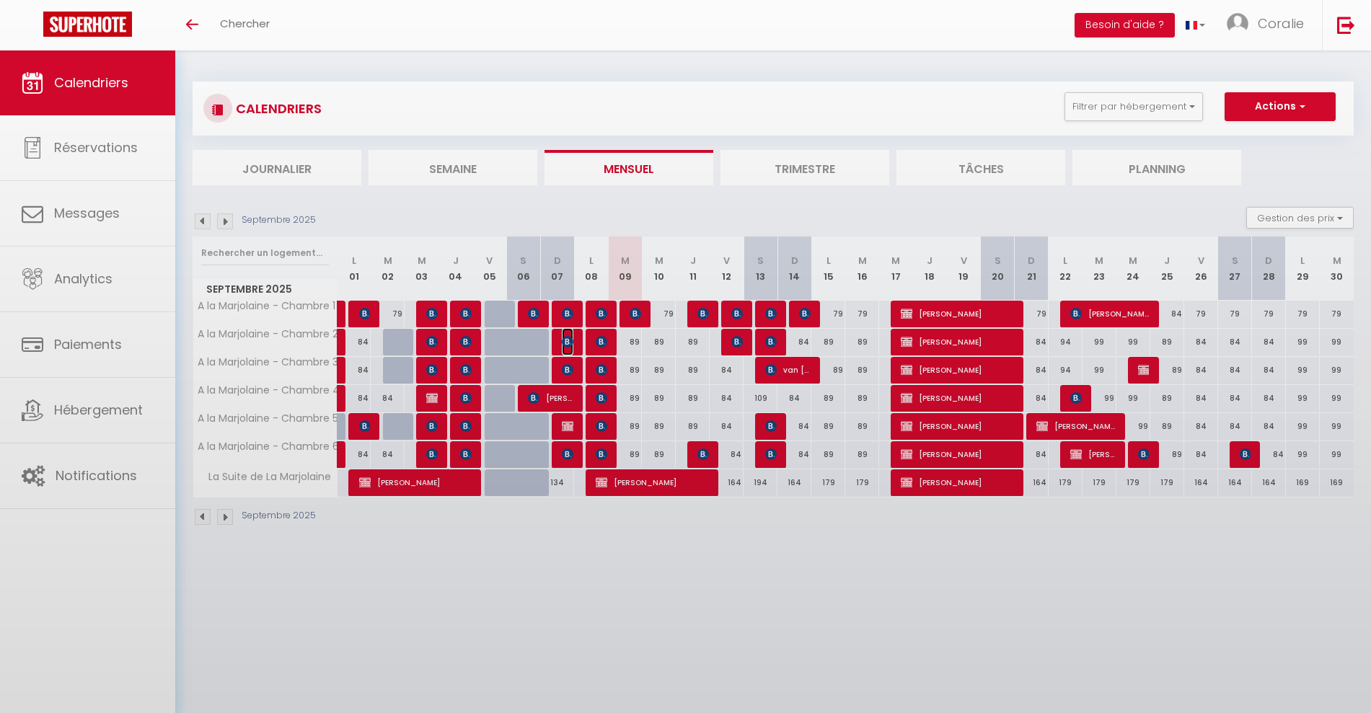
click at [568, 337] on img at bounding box center [568, 342] width 12 height 12
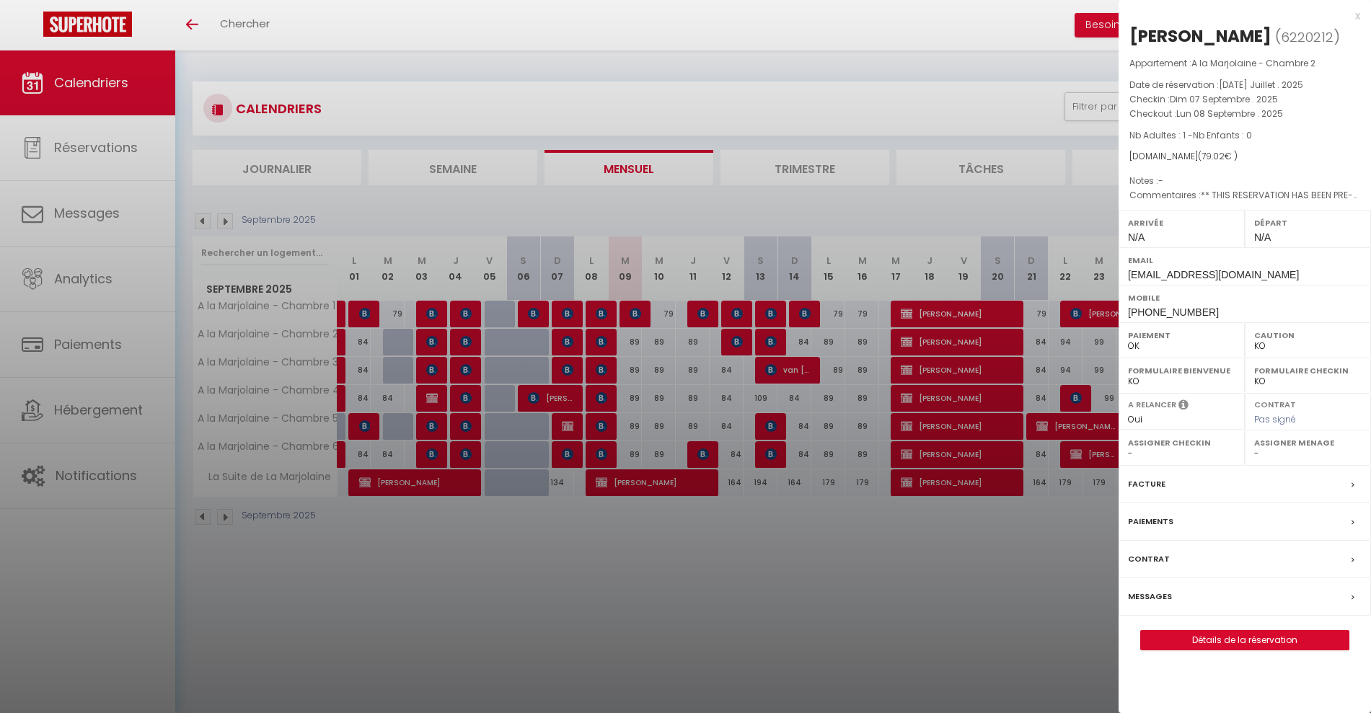
click at [571, 362] on div at bounding box center [685, 356] width 1371 height 713
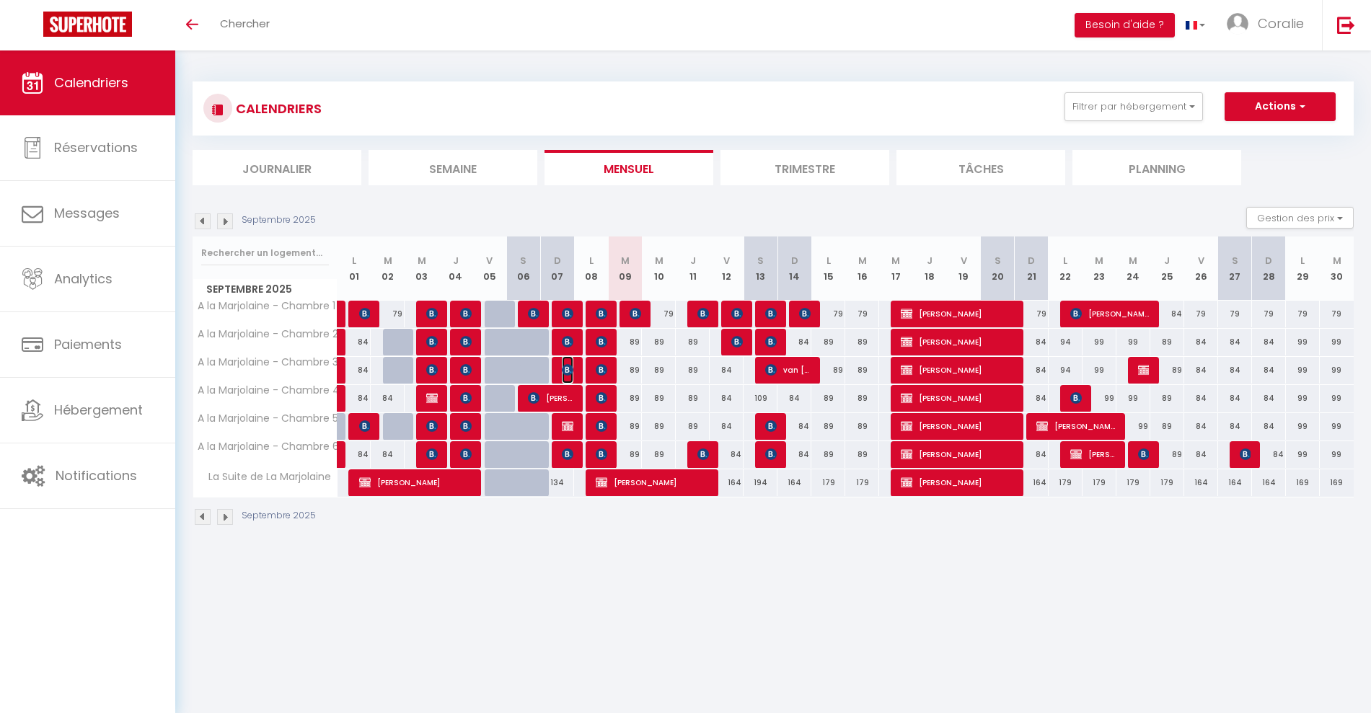
click at [564, 373] on img at bounding box center [568, 370] width 12 height 12
select select "OK"
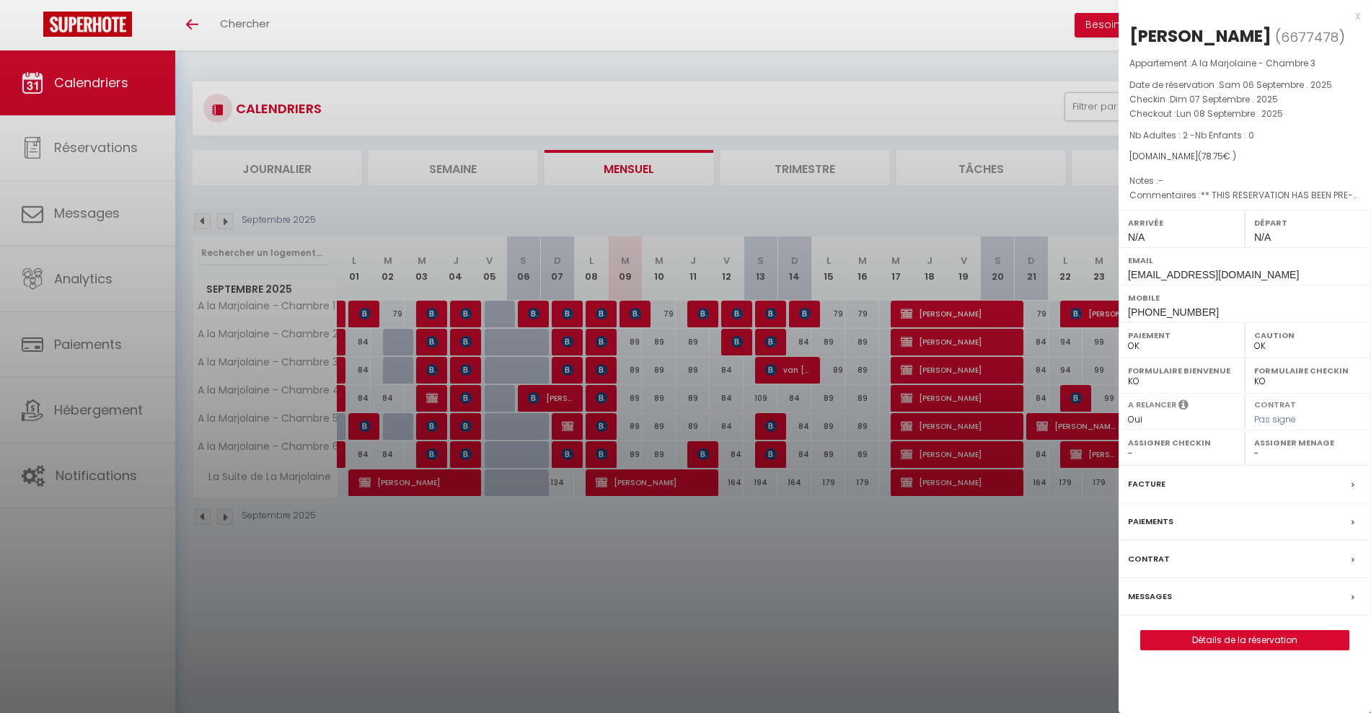
click at [581, 381] on div at bounding box center [685, 356] width 1371 height 713
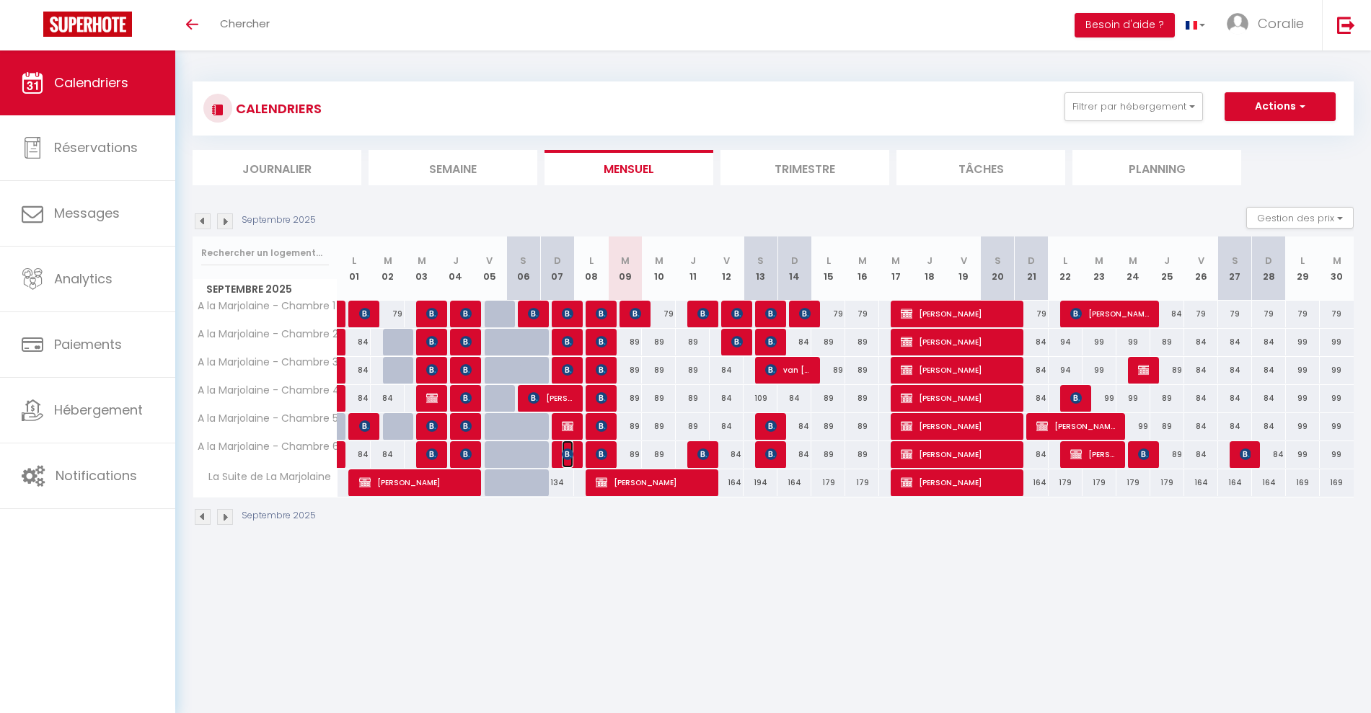
click at [568, 451] on img at bounding box center [568, 454] width 12 height 12
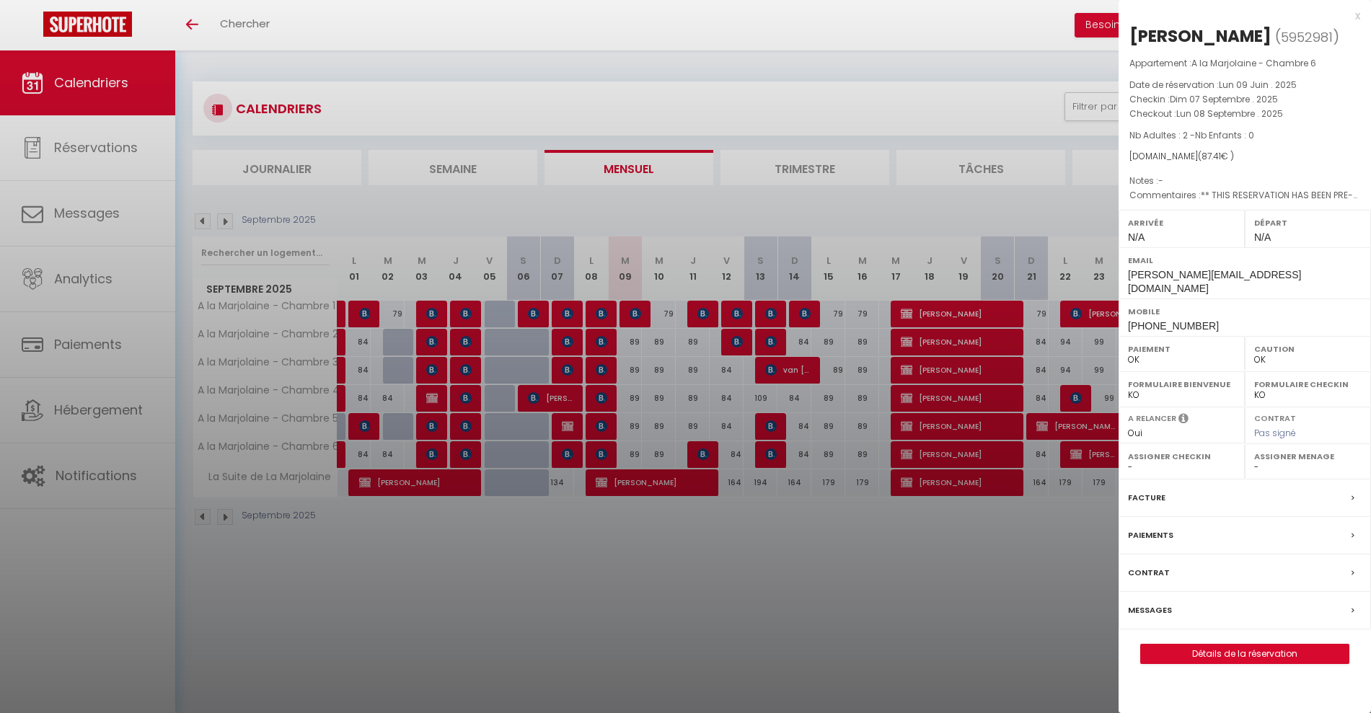
click at [568, 452] on div at bounding box center [685, 356] width 1371 height 713
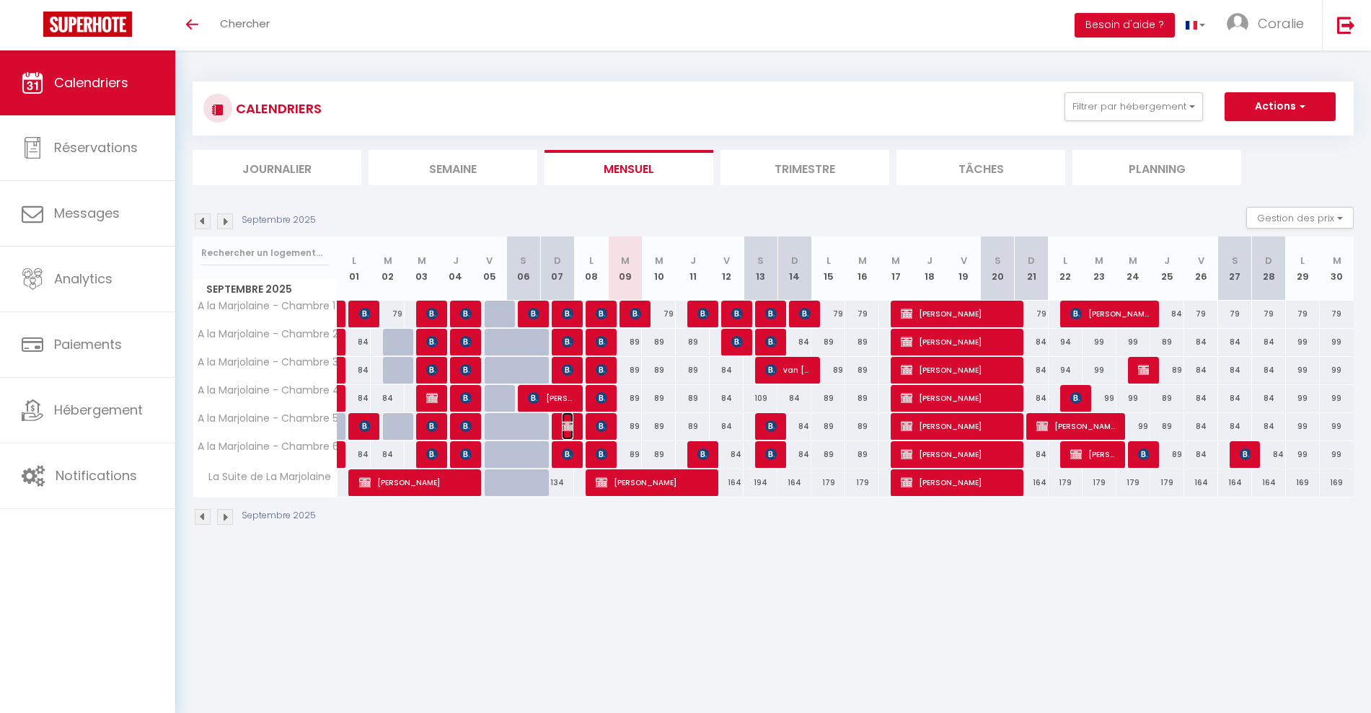
click at [570, 428] on img at bounding box center [568, 426] width 12 height 12
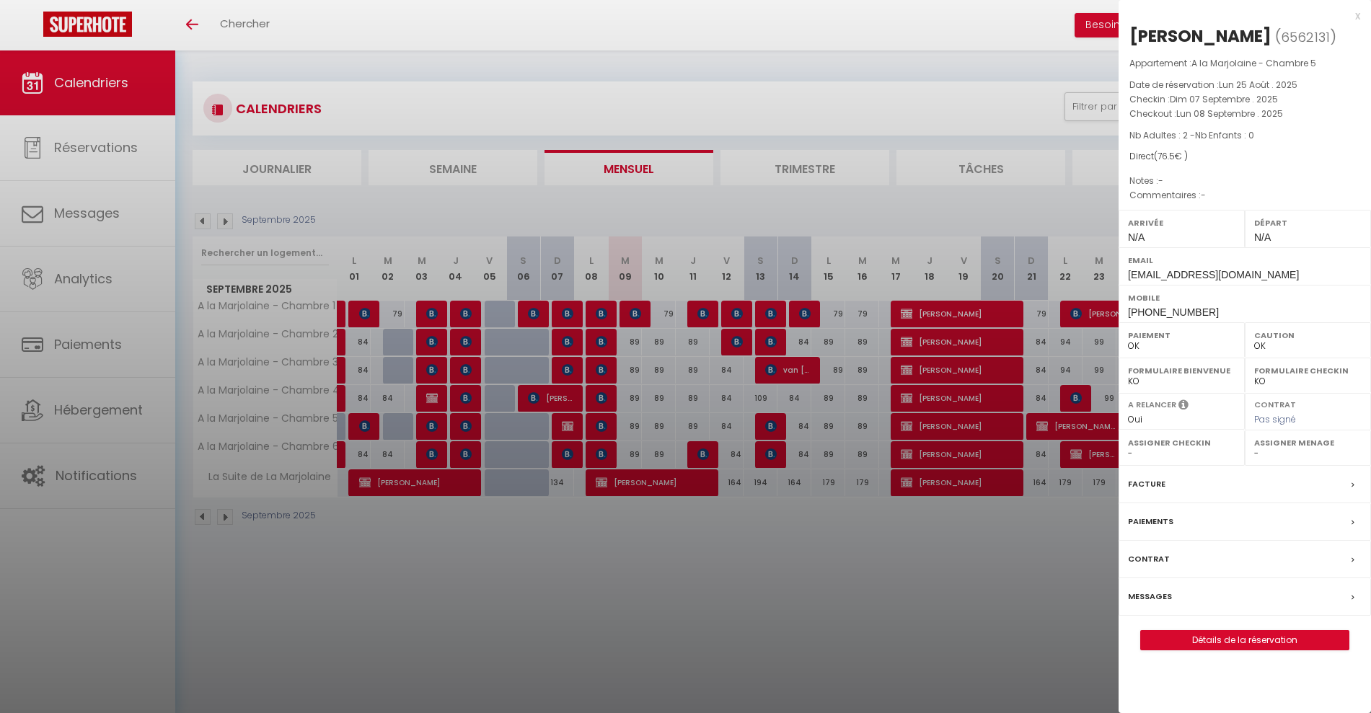
click at [570, 424] on div at bounding box center [685, 356] width 1371 height 713
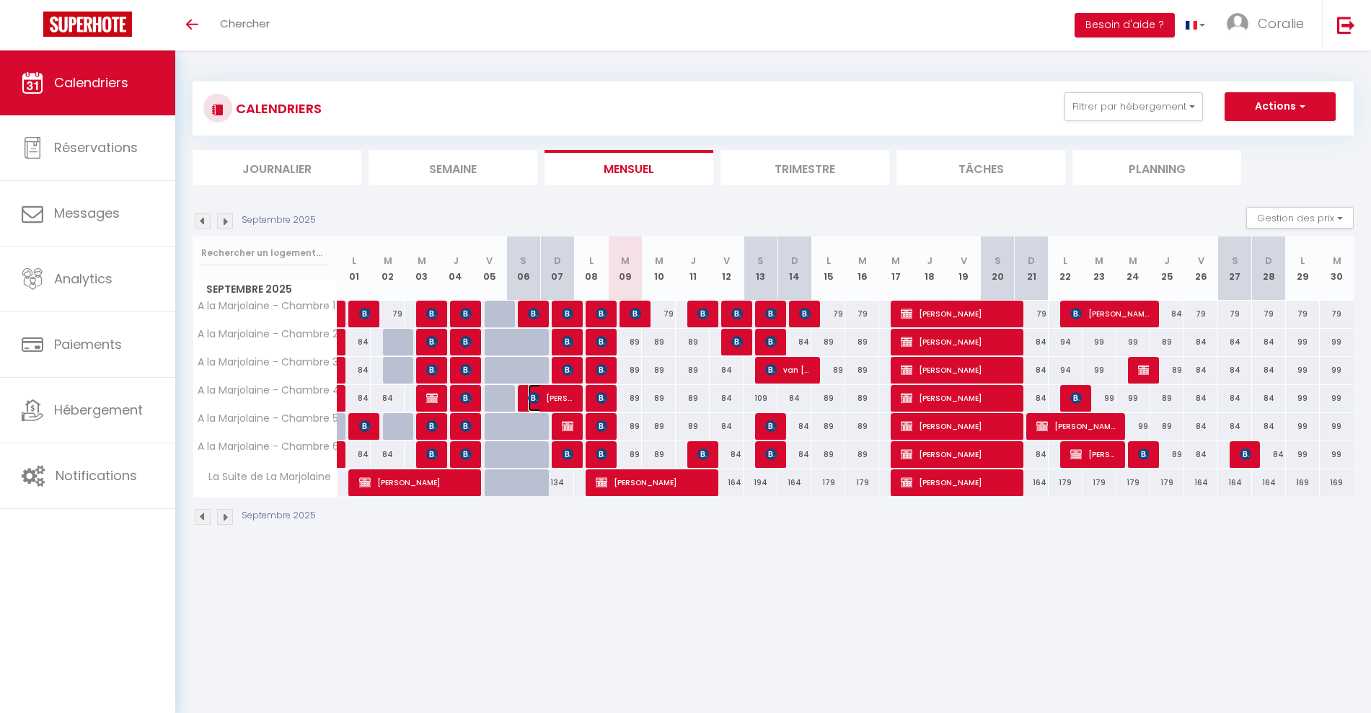
click at [559, 399] on span "[PERSON_NAME]" at bounding box center [550, 397] width 45 height 27
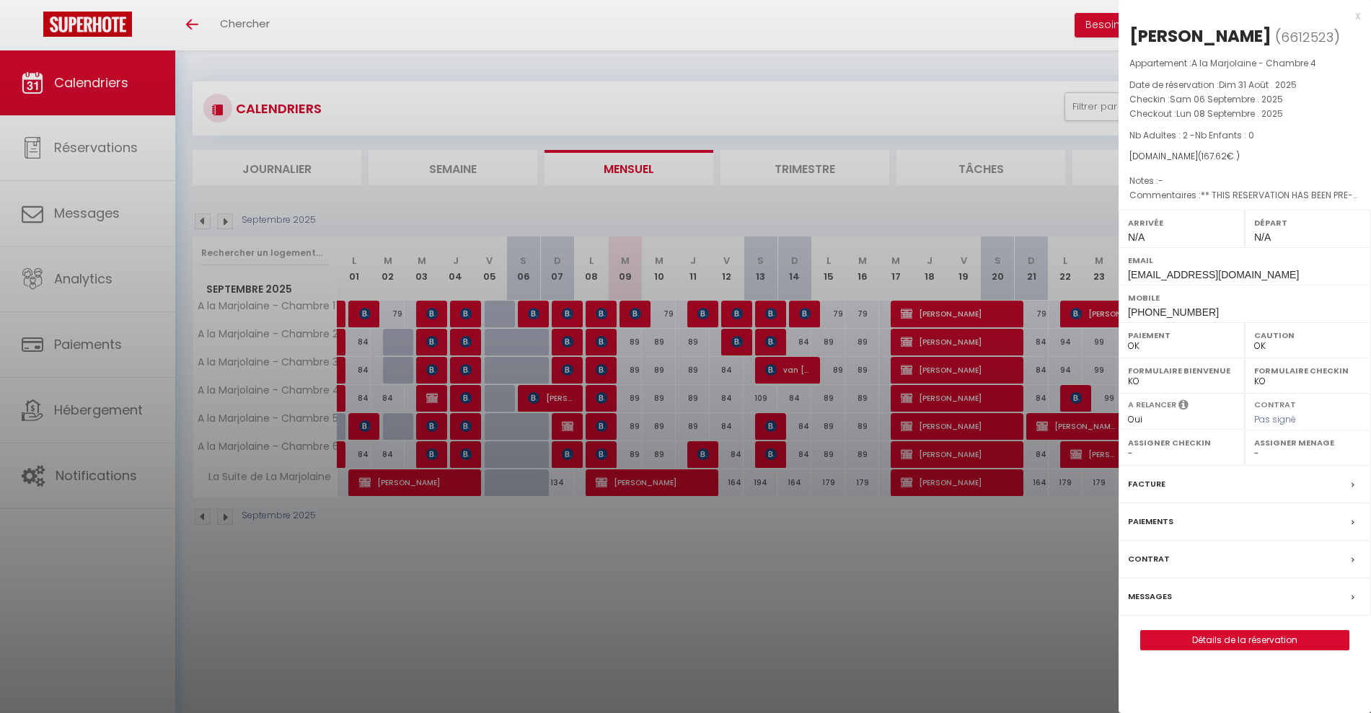
click at [569, 388] on div at bounding box center [685, 356] width 1371 height 713
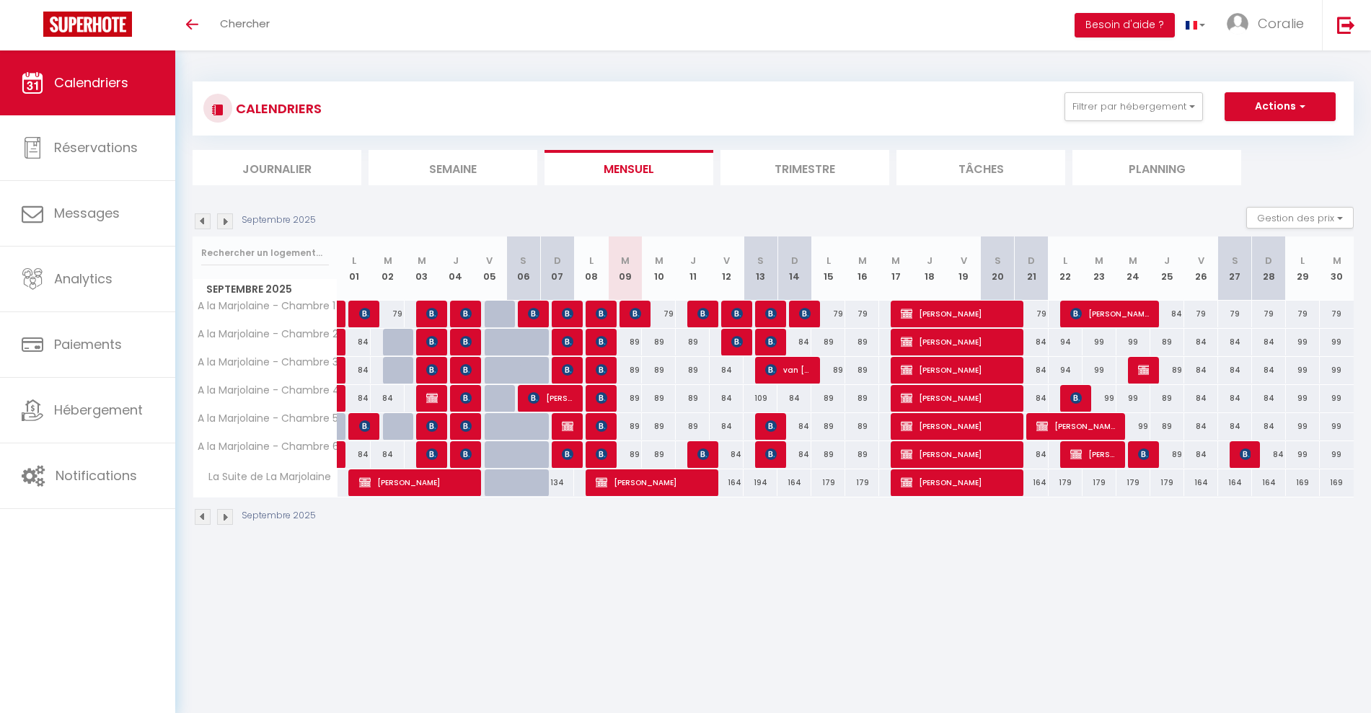
click at [564, 368] on body "🟢 Des questions ou besoin d'assistance pour la migration AirBnB? Connectez-vous…" at bounding box center [685, 406] width 1371 height 713
click at [564, 368] on img at bounding box center [568, 370] width 12 height 12
